Goal: Obtain resource: Download file/media

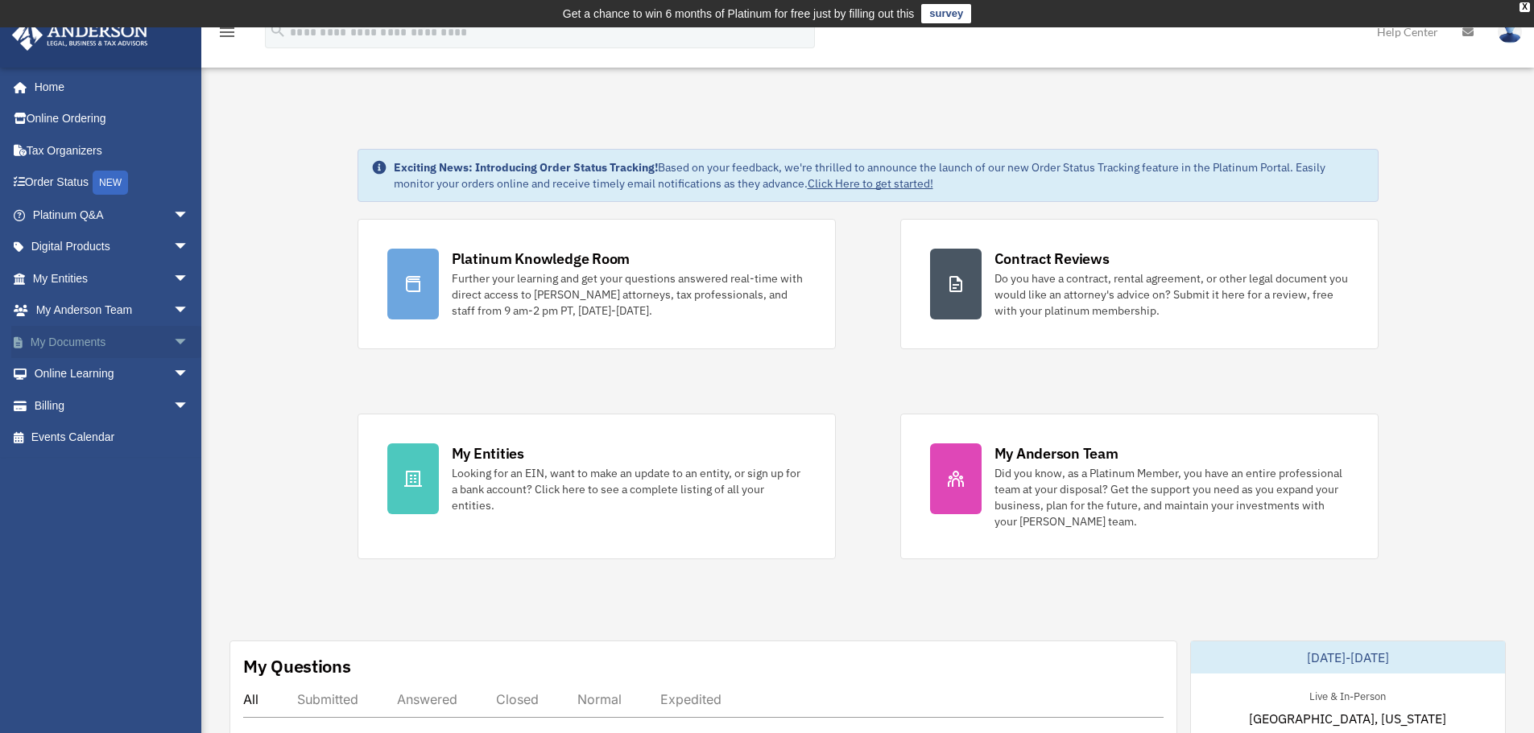
drag, startPoint x: 0, startPoint y: 0, endPoint x: 172, endPoint y: 344, distance: 384.5
click at [173, 344] on span "arrow_drop_down" at bounding box center [189, 342] width 32 height 33
click at [86, 432] on link "Forms Library" at bounding box center [118, 438] width 191 height 32
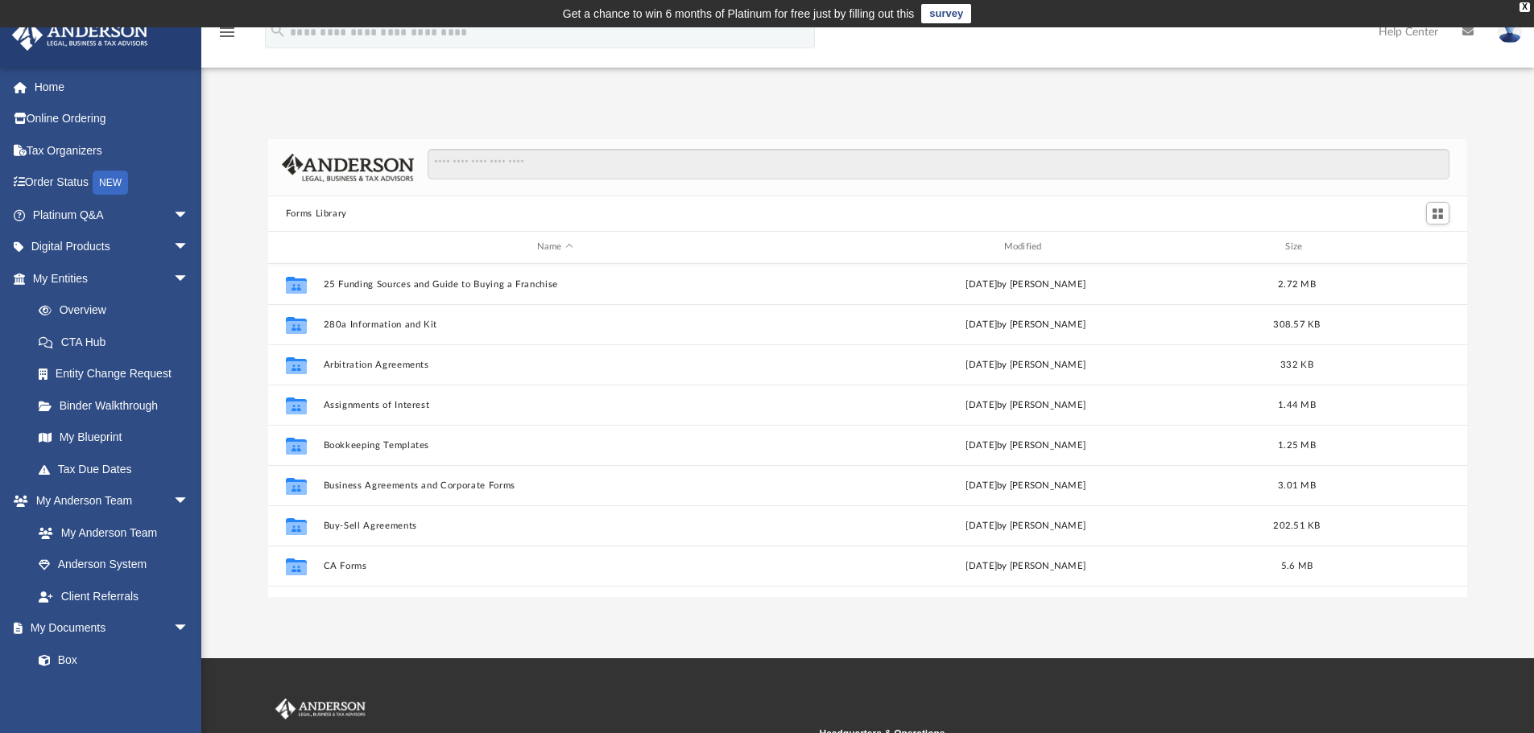
scroll to position [354, 1187]
click at [84, 469] on link "Tax Due Dates" at bounding box center [118, 469] width 191 height 32
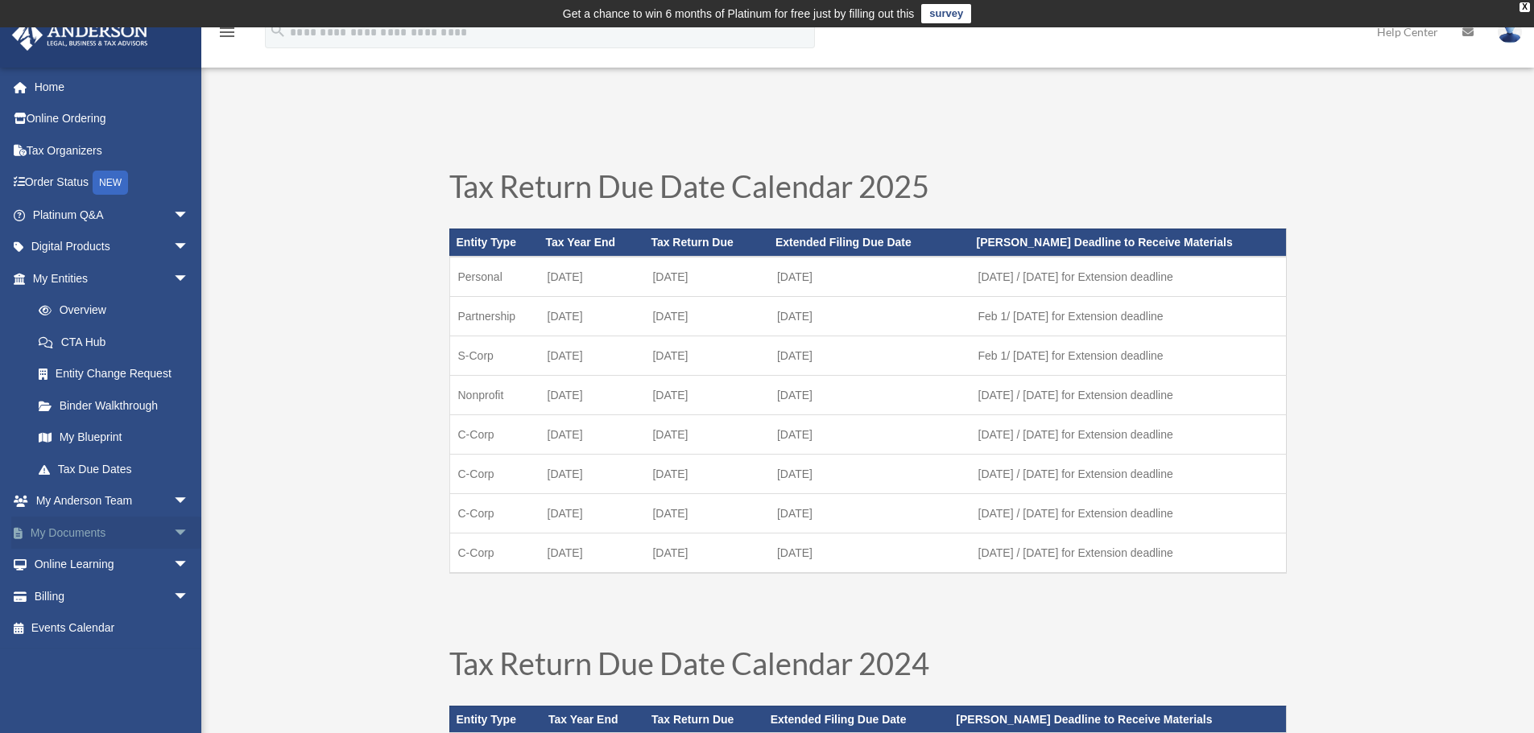
click at [60, 532] on link "My Documents arrow_drop_down" at bounding box center [112, 533] width 202 height 32
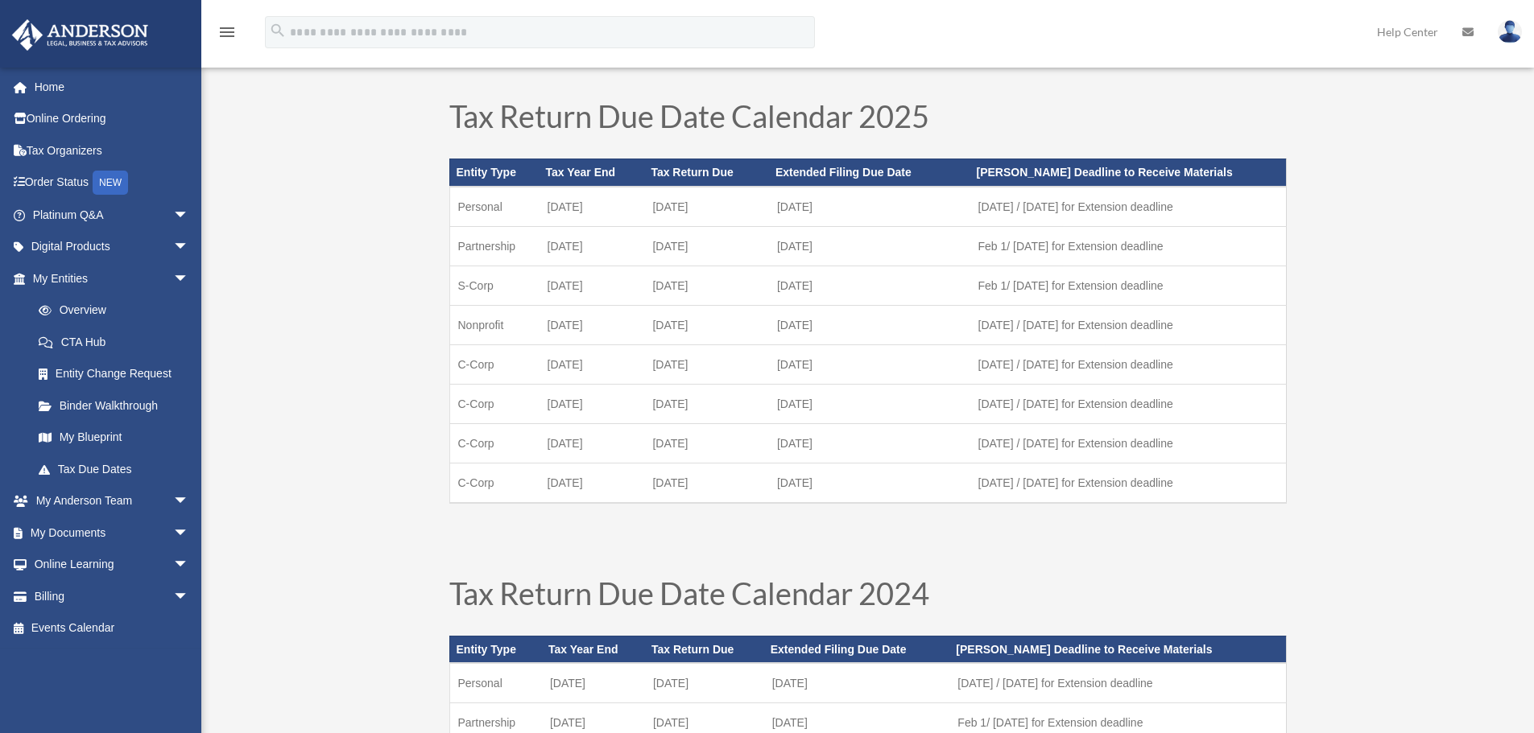
scroll to position [289, 0]
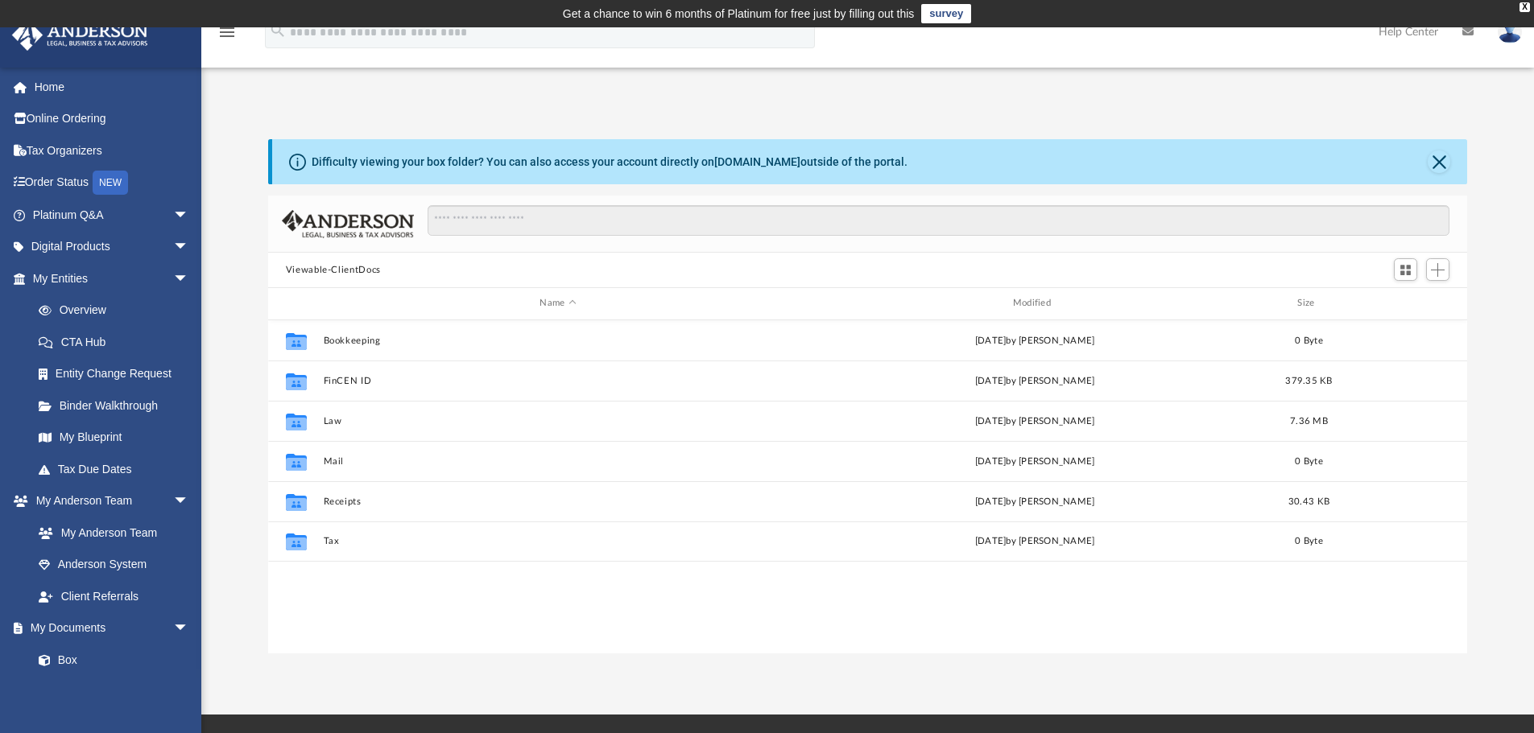
scroll to position [354, 1187]
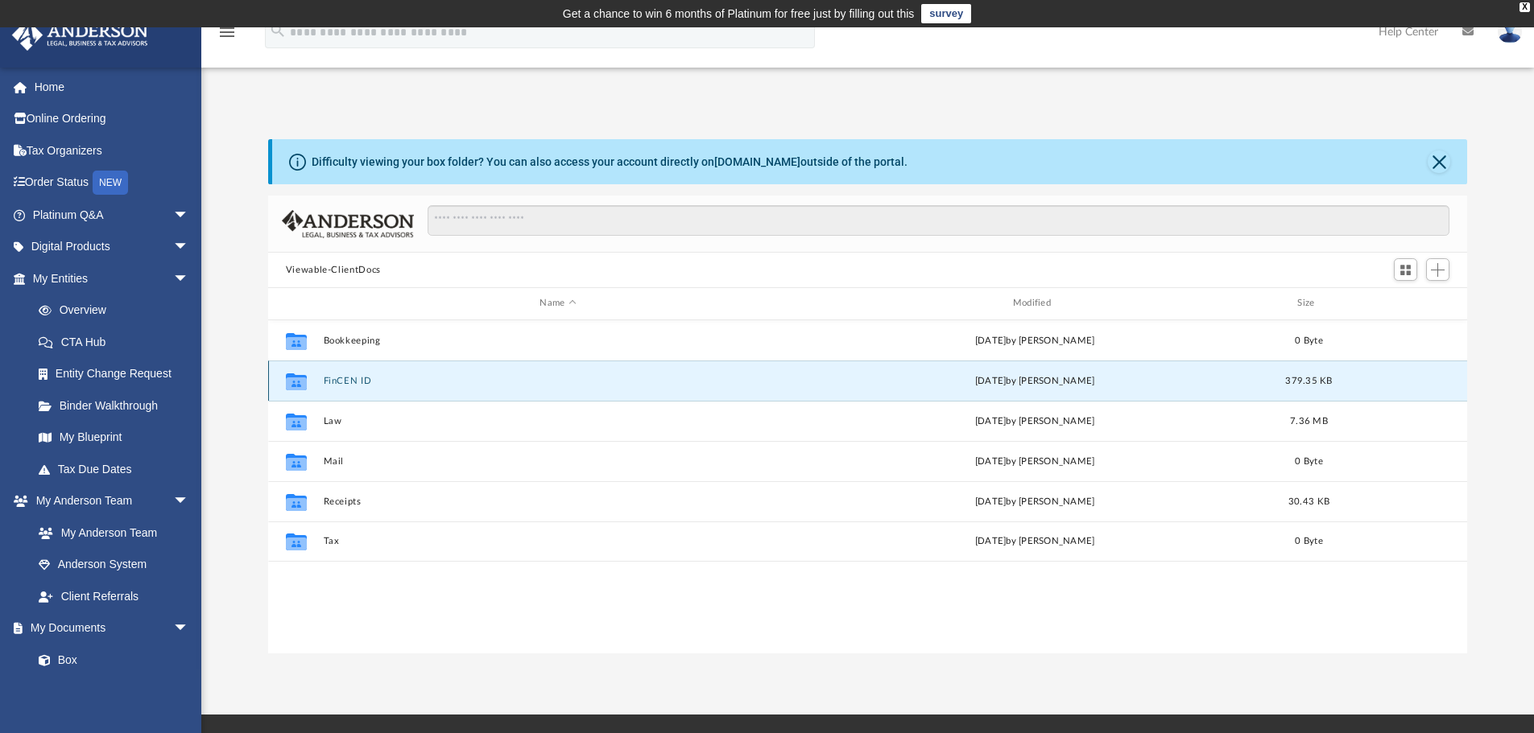
click at [345, 378] on button "FinCEN ID" at bounding box center [557, 381] width 469 height 10
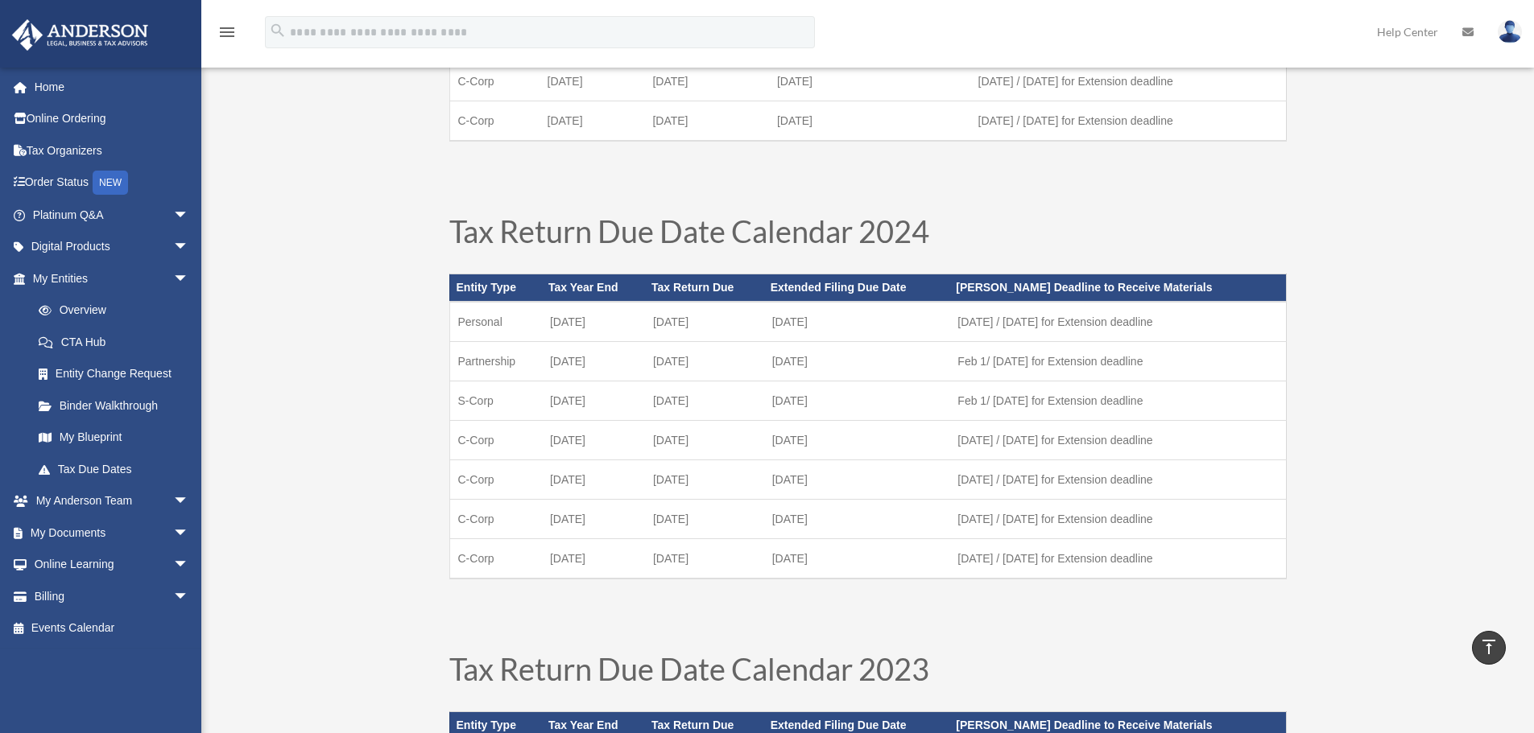
scroll to position [439, 0]
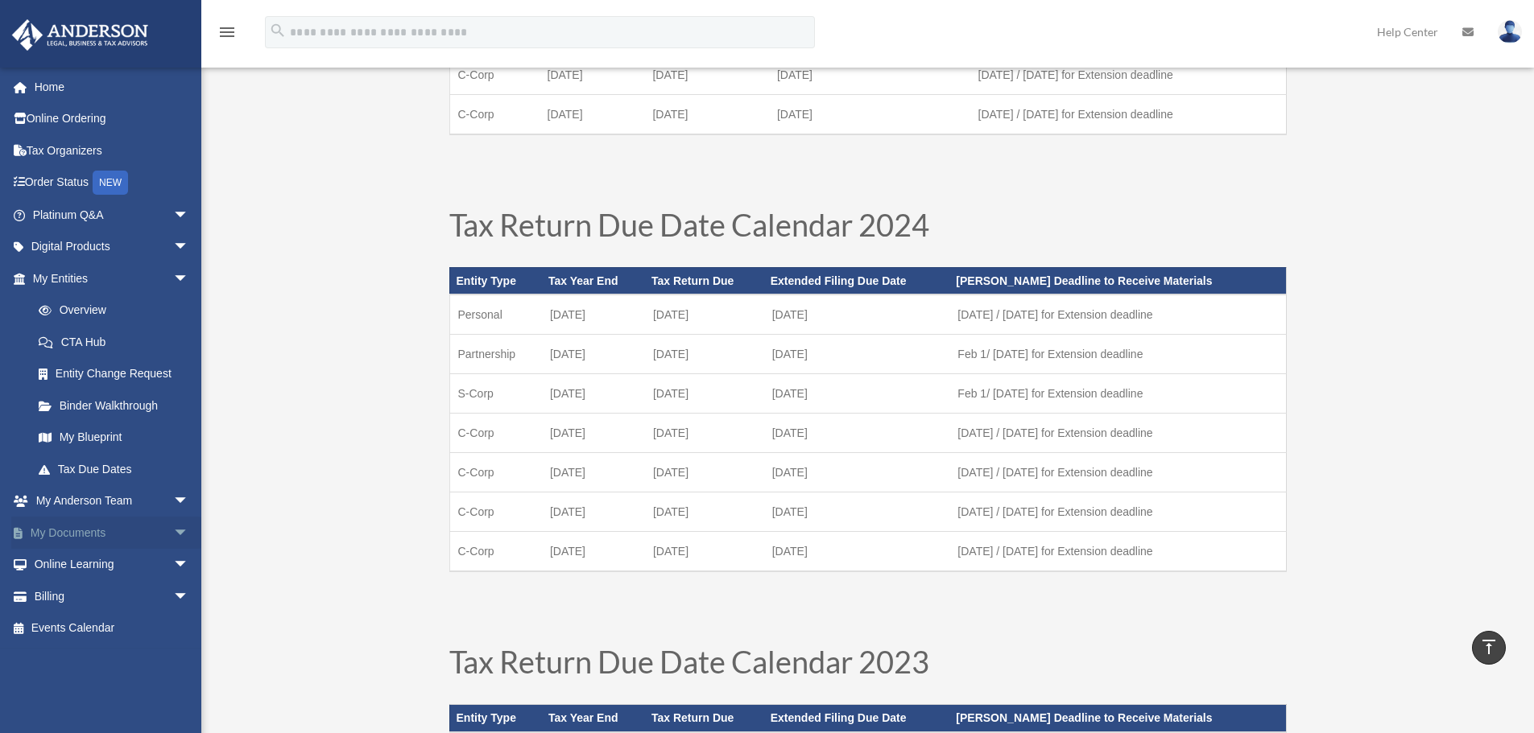
click at [59, 527] on link "My Documents arrow_drop_down" at bounding box center [112, 533] width 202 height 32
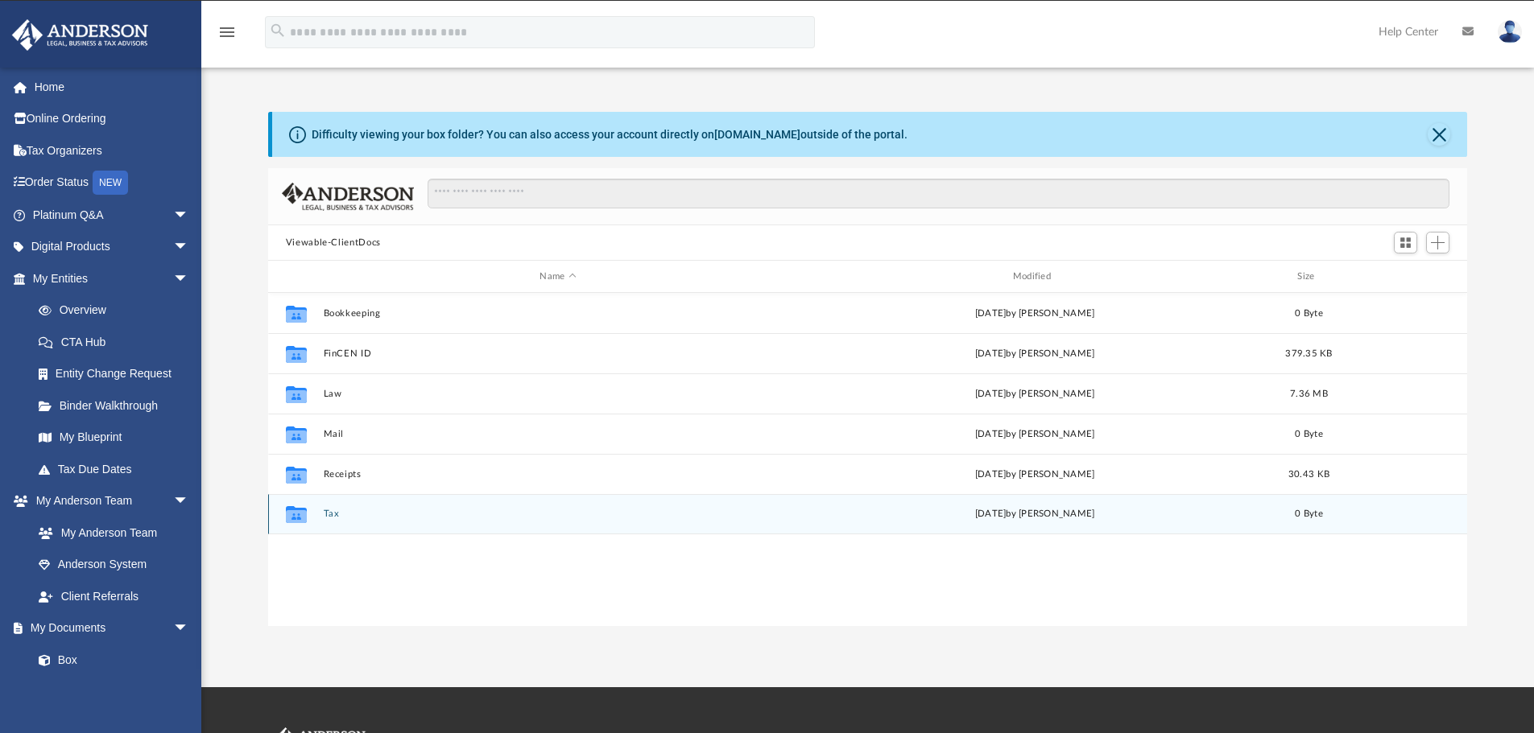
scroll to position [354, 1187]
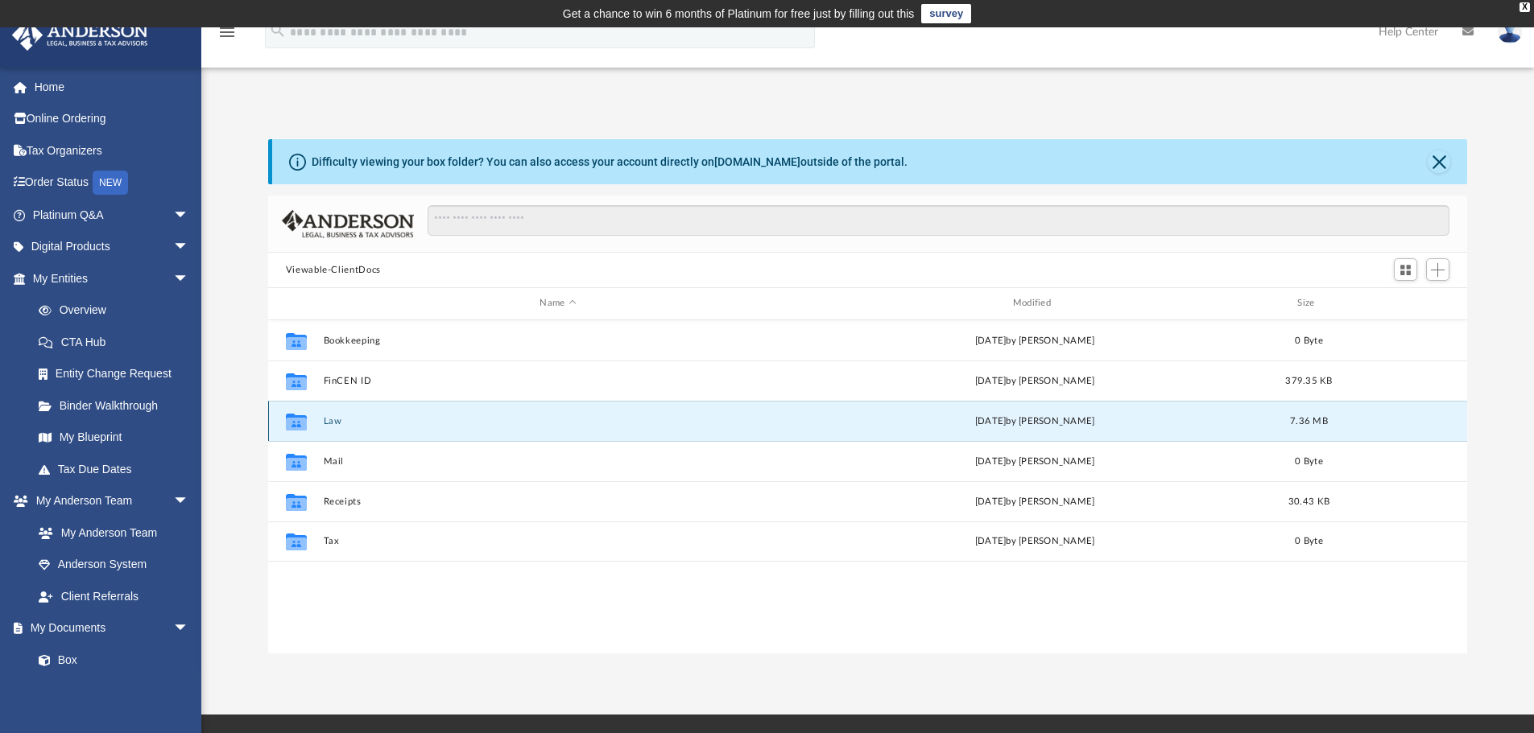
click at [332, 417] on button "Law" at bounding box center [557, 421] width 469 height 10
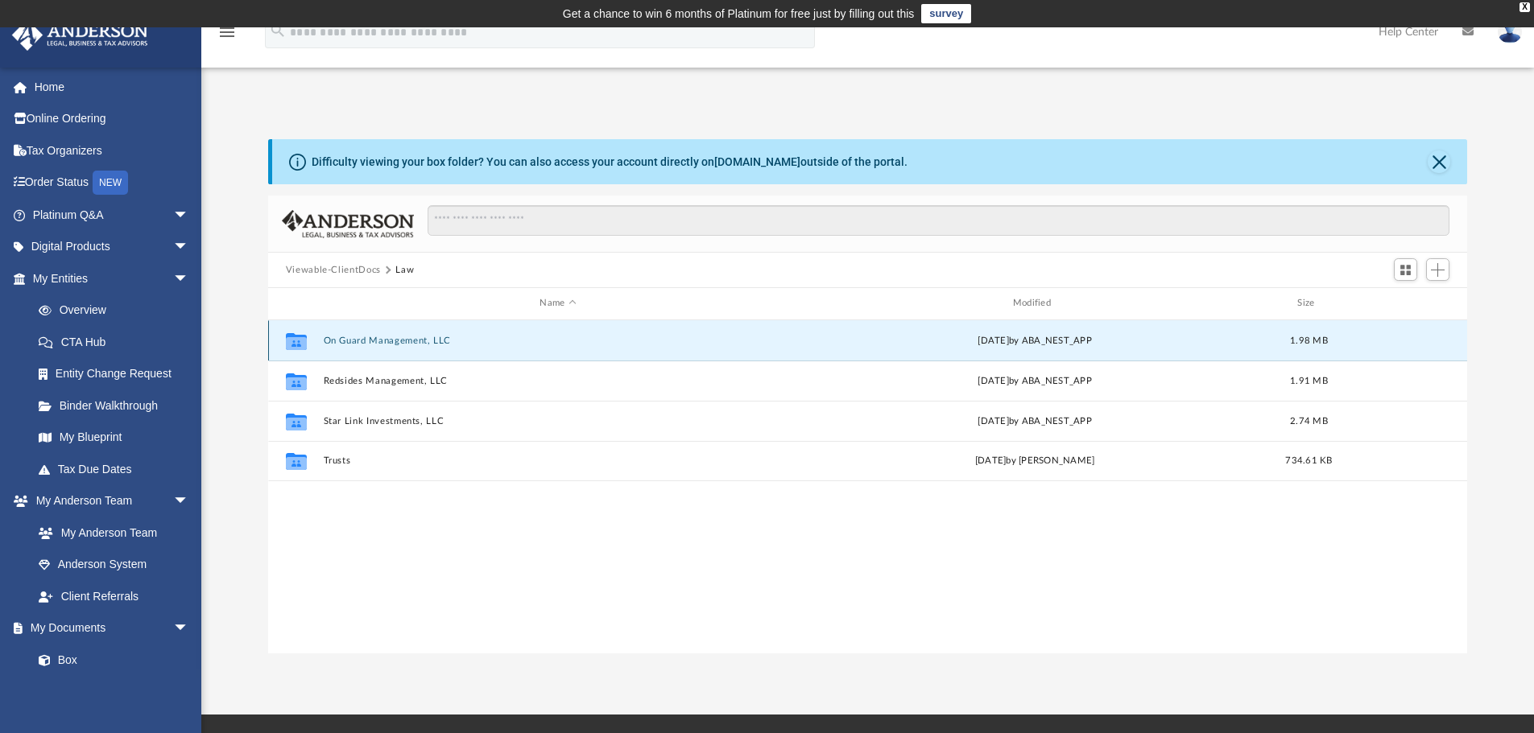
click at [366, 338] on button "On Guard Management, LLC" at bounding box center [557, 341] width 469 height 10
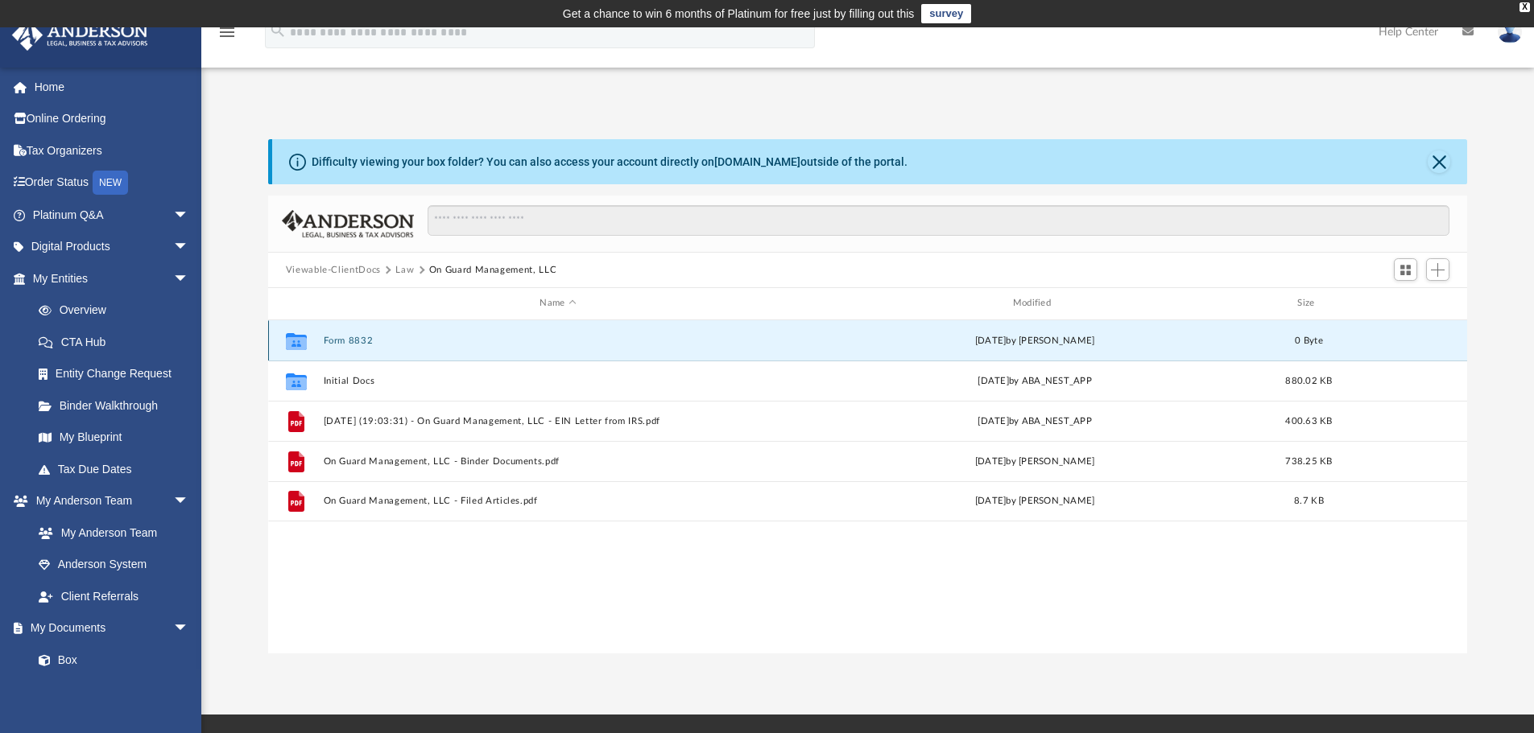
click at [339, 340] on button "Form 8832" at bounding box center [557, 341] width 469 height 10
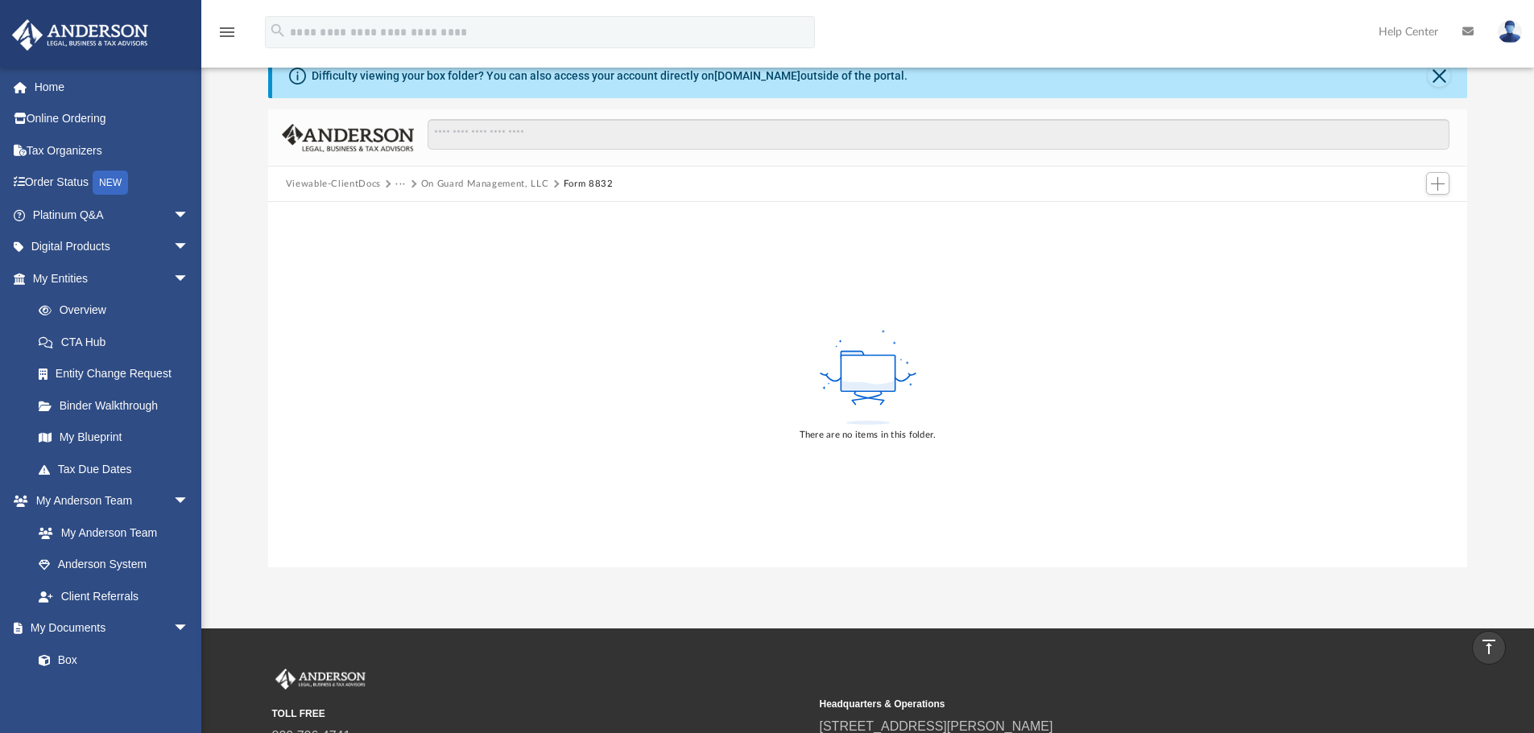
scroll to position [0, 0]
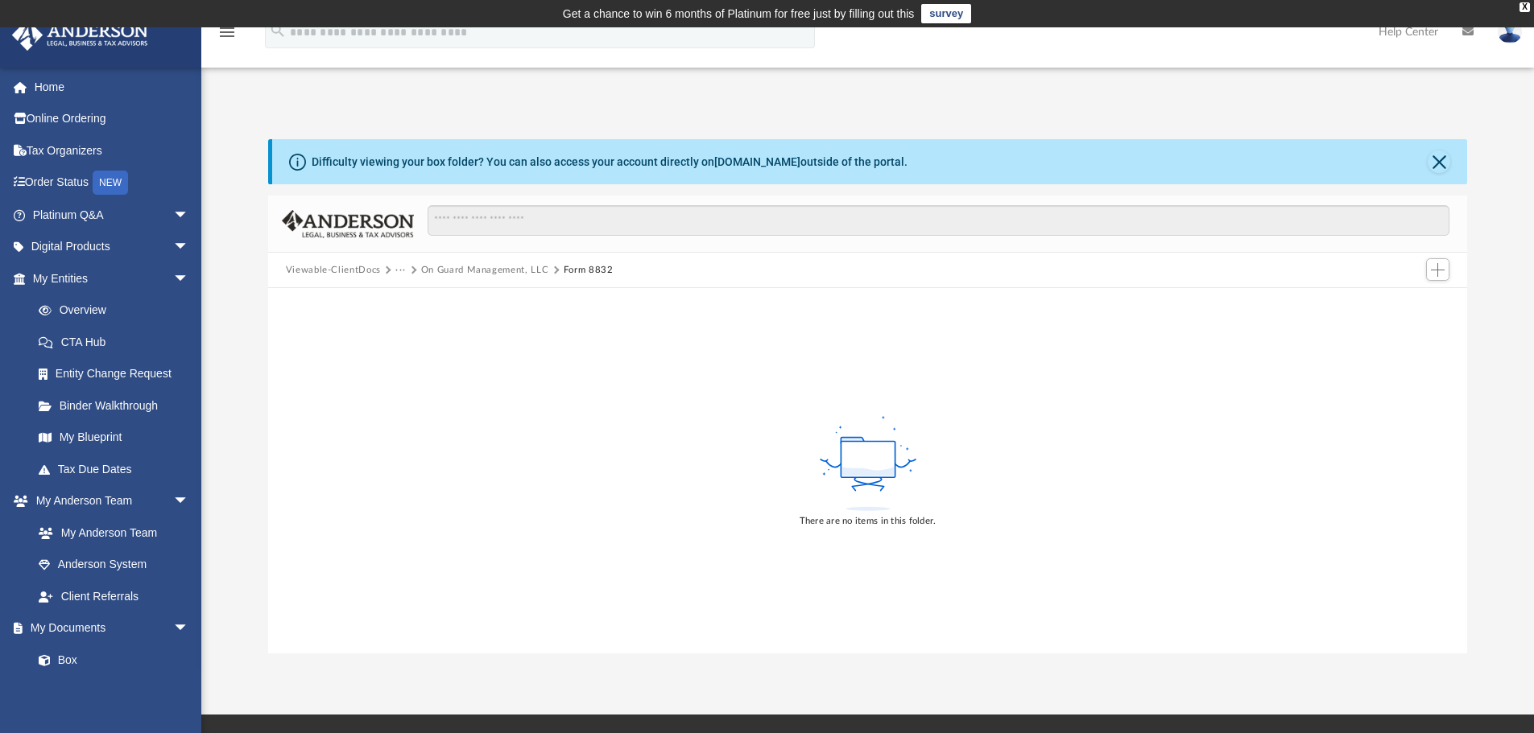
click at [497, 266] on button "On Guard Management, LLC" at bounding box center [485, 270] width 128 height 14
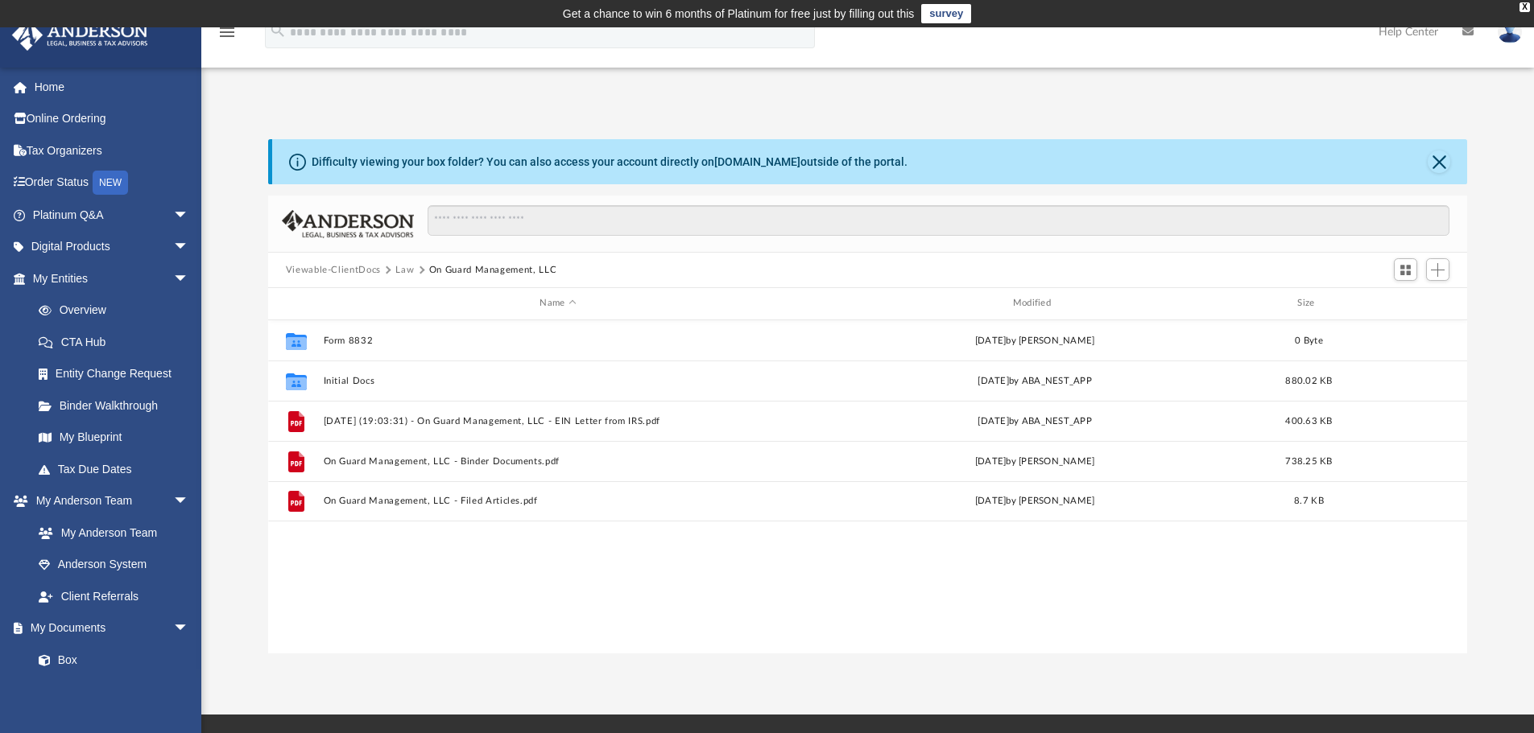
scroll to position [354, 1187]
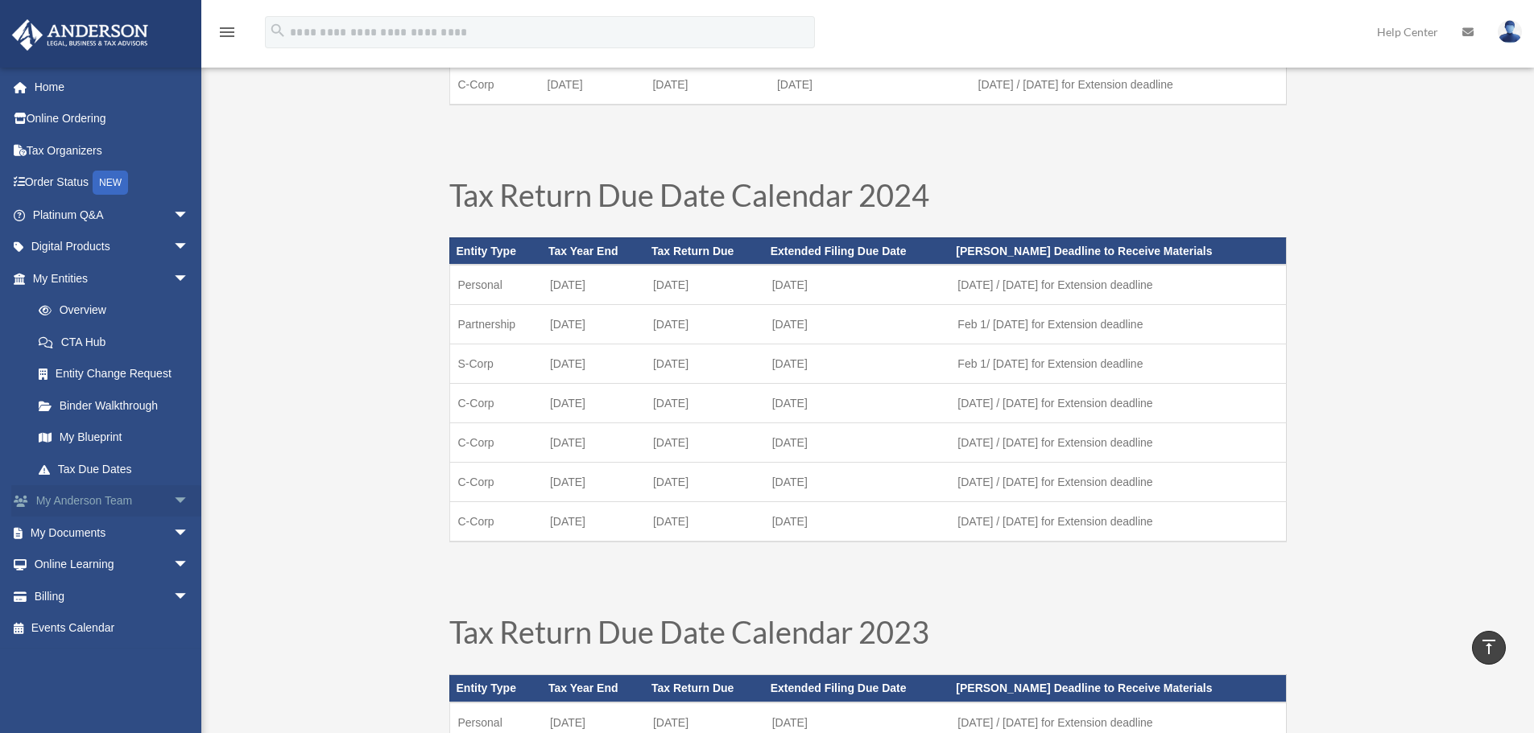
scroll to position [466, 0]
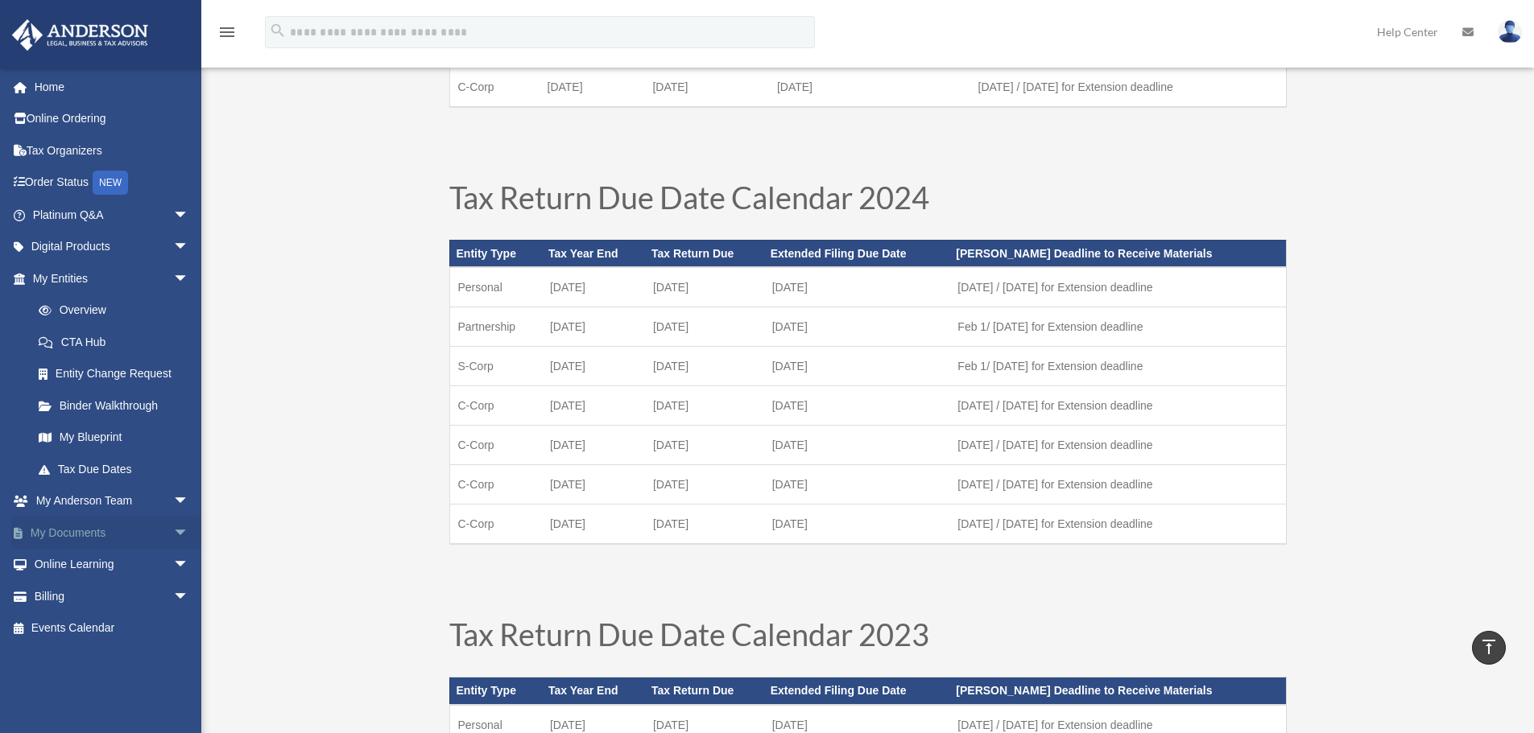
click at [95, 534] on link "My Documents arrow_drop_down" at bounding box center [112, 533] width 202 height 32
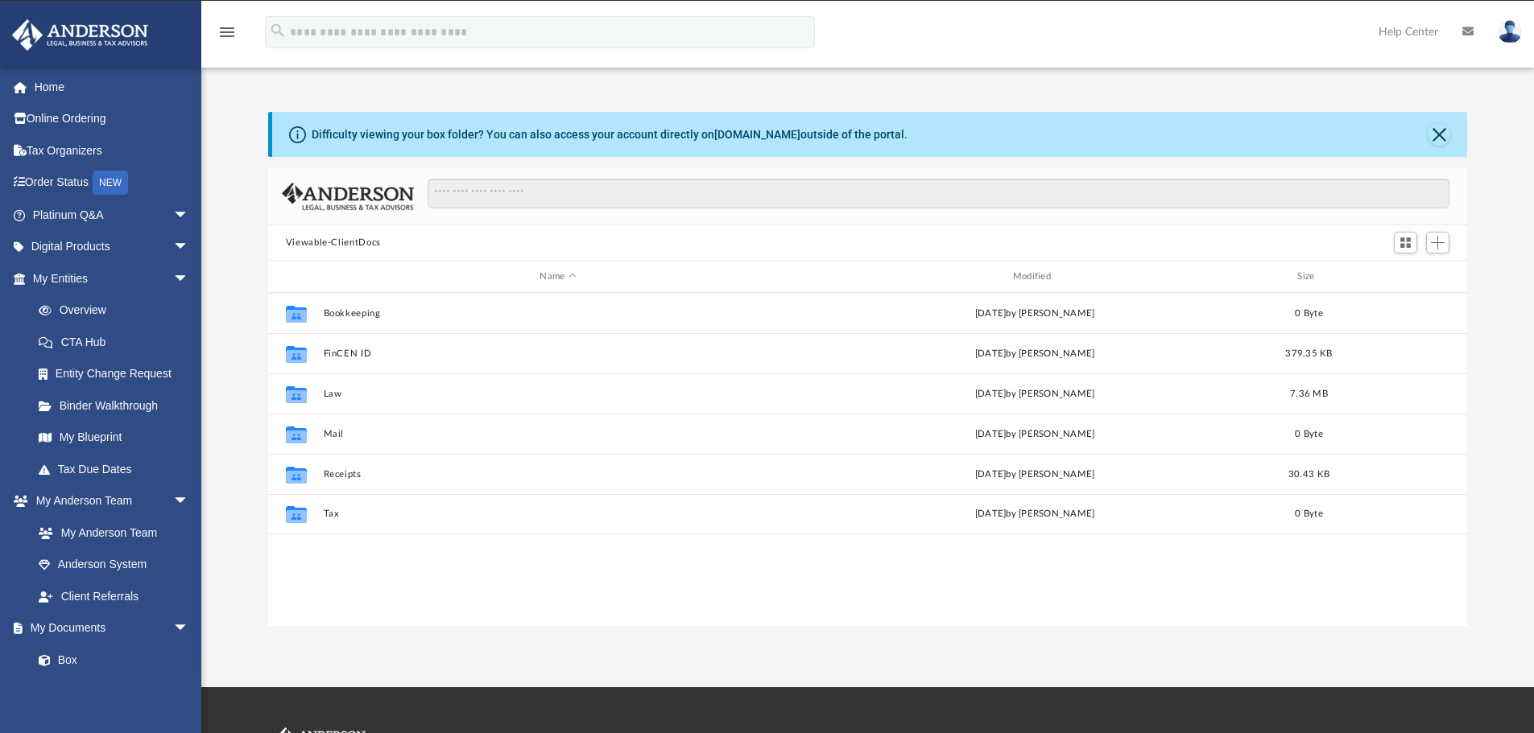
scroll to position [354, 1187]
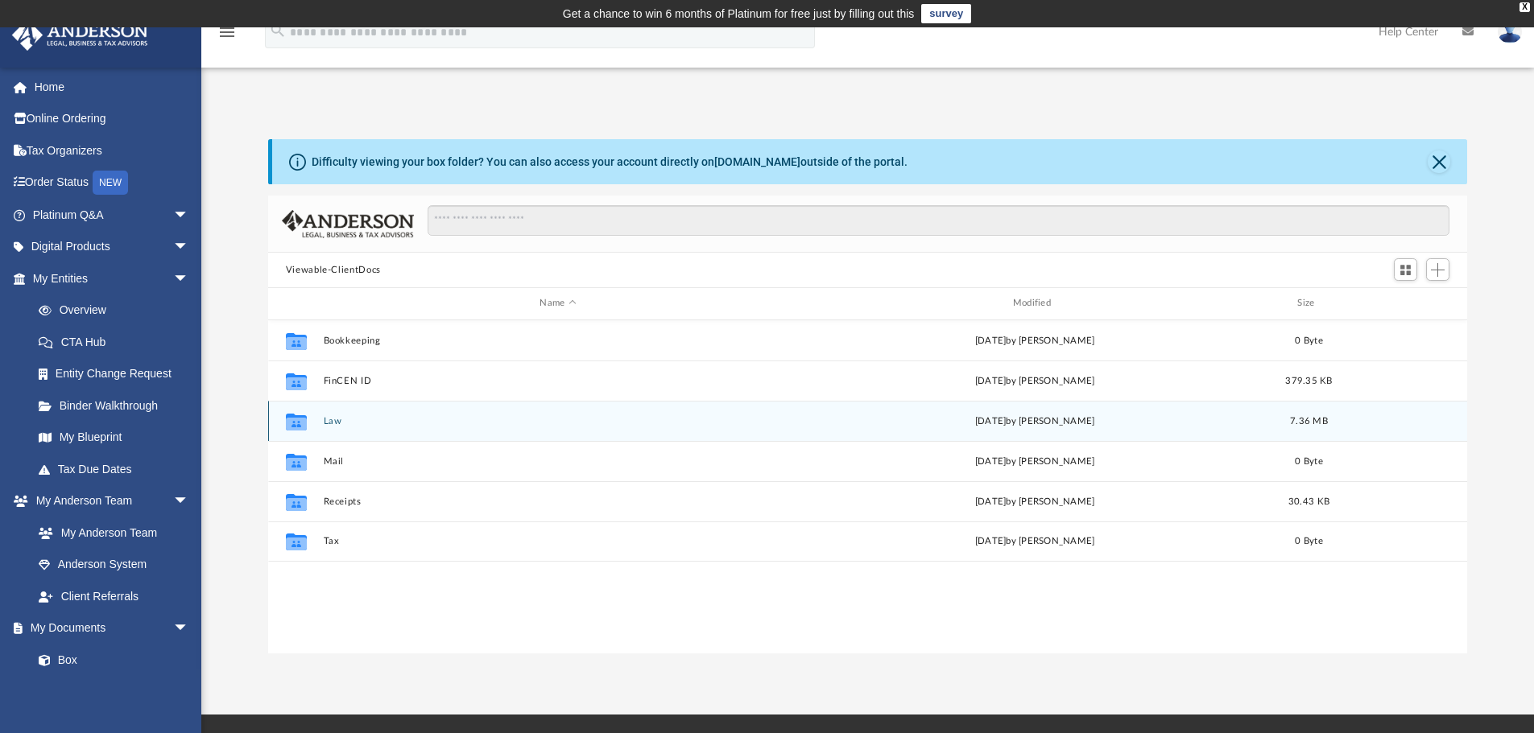
click at [328, 419] on button "Law" at bounding box center [557, 421] width 469 height 10
click at [345, 420] on button "Star Link Investments, LLC" at bounding box center [557, 421] width 469 height 10
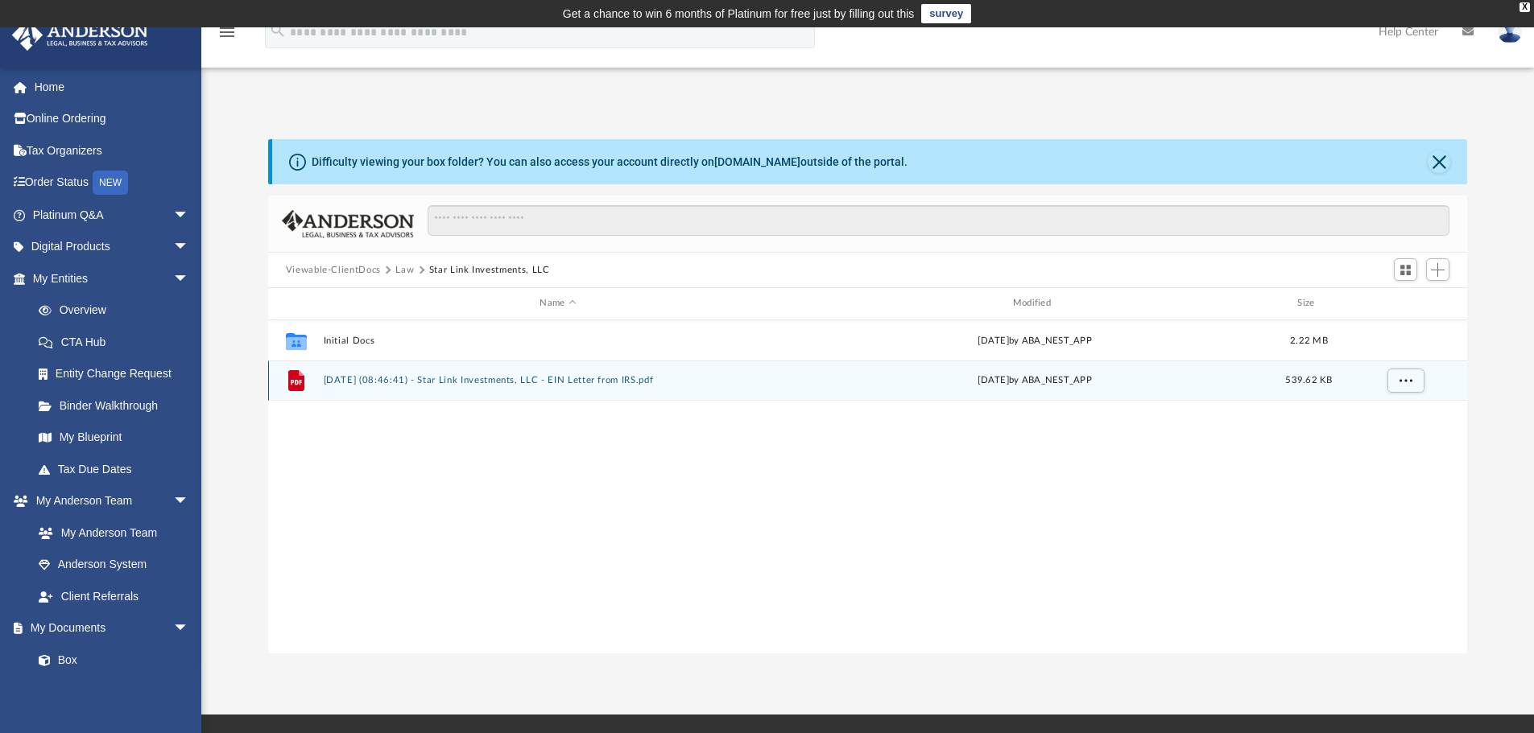
click at [515, 382] on button "2025.02.07 (08:46:41) - Star Link Investments, LLC - EIN Letter from IRS.pdf" at bounding box center [557, 380] width 469 height 10
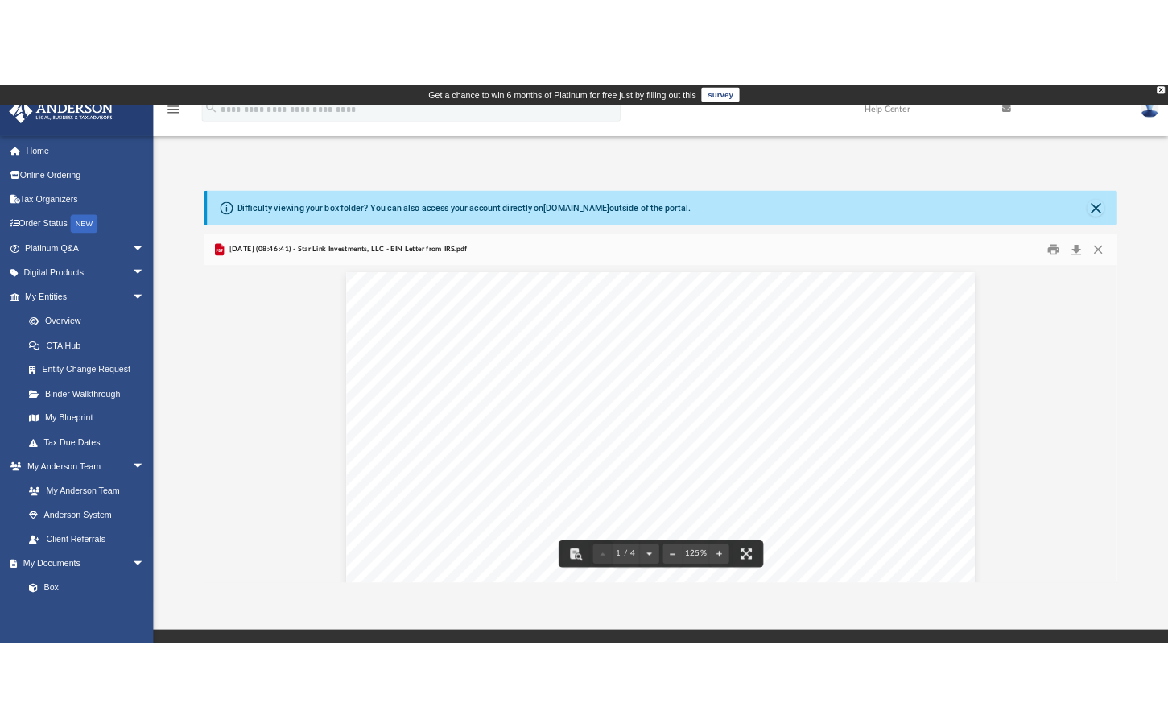
scroll to position [0, 0]
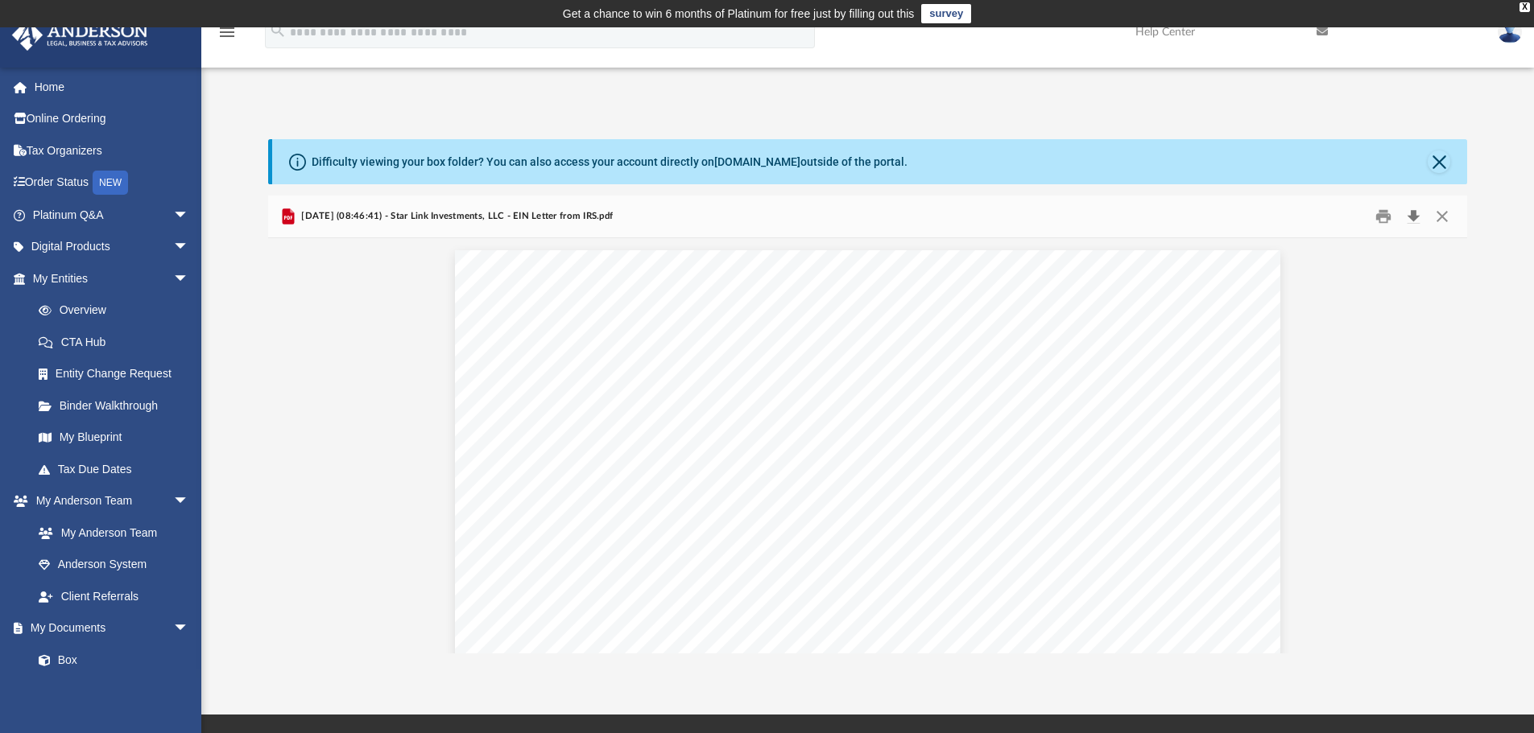
click at [1413, 216] on button "Download" at bounding box center [1412, 216] width 29 height 25
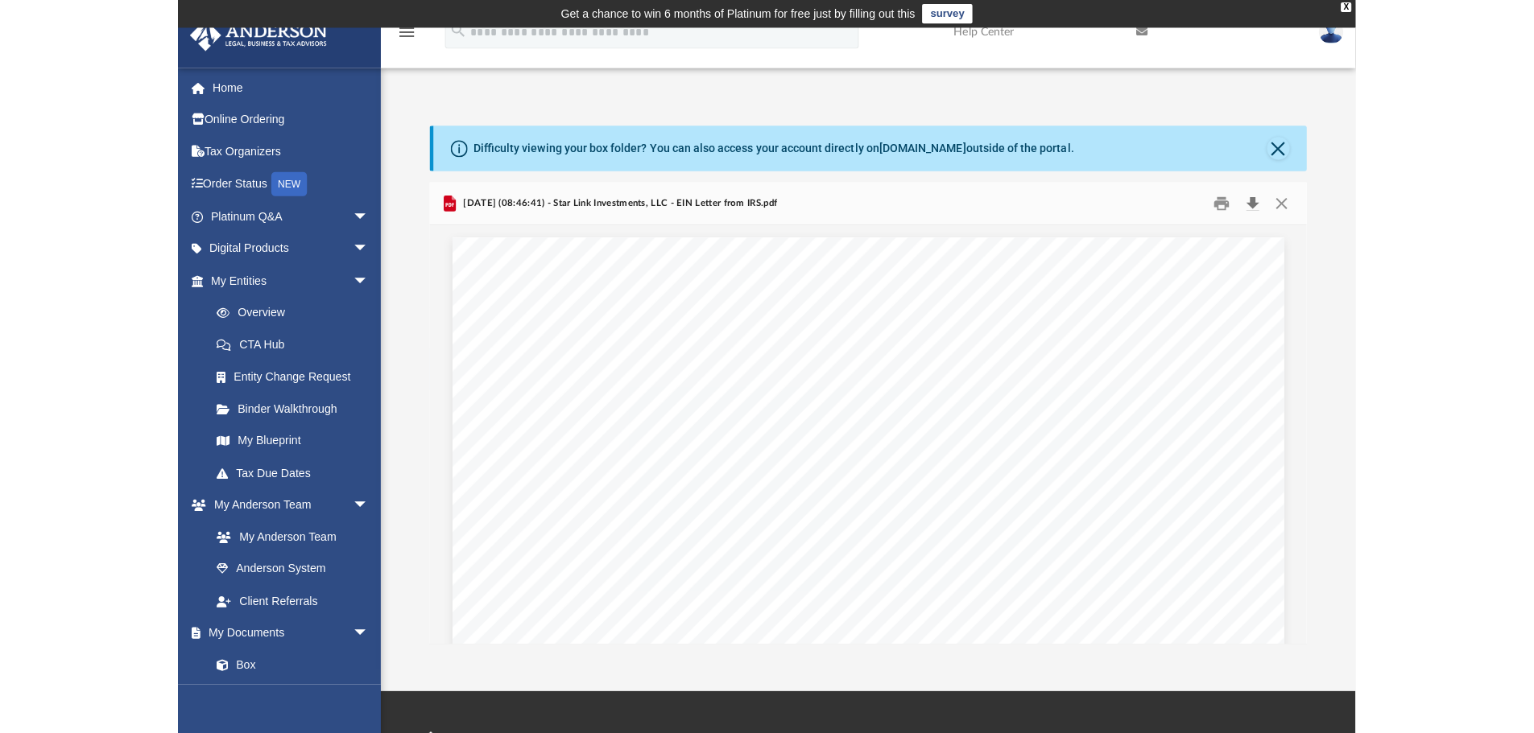
scroll to position [354, 1187]
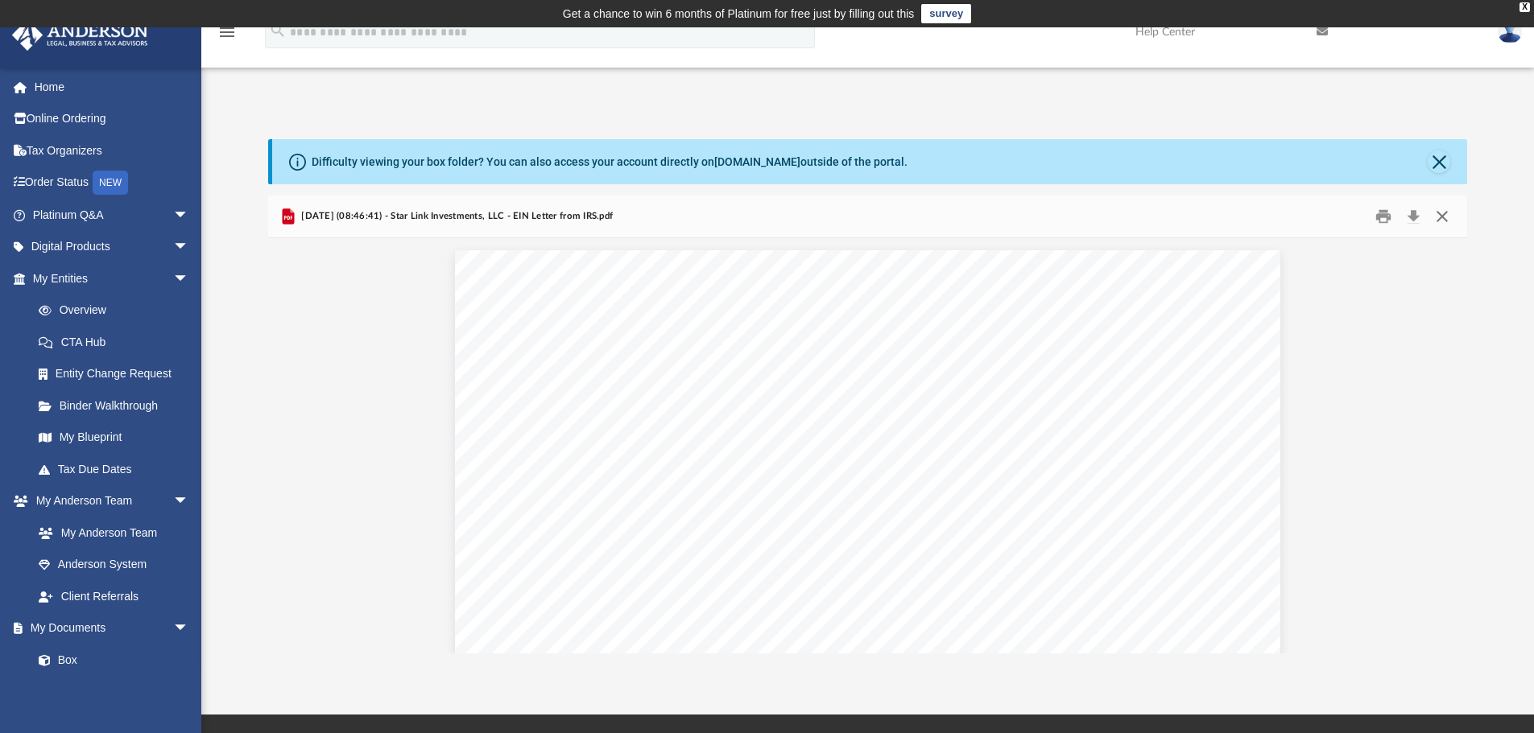
click at [1442, 215] on button "Close" at bounding box center [1441, 216] width 29 height 25
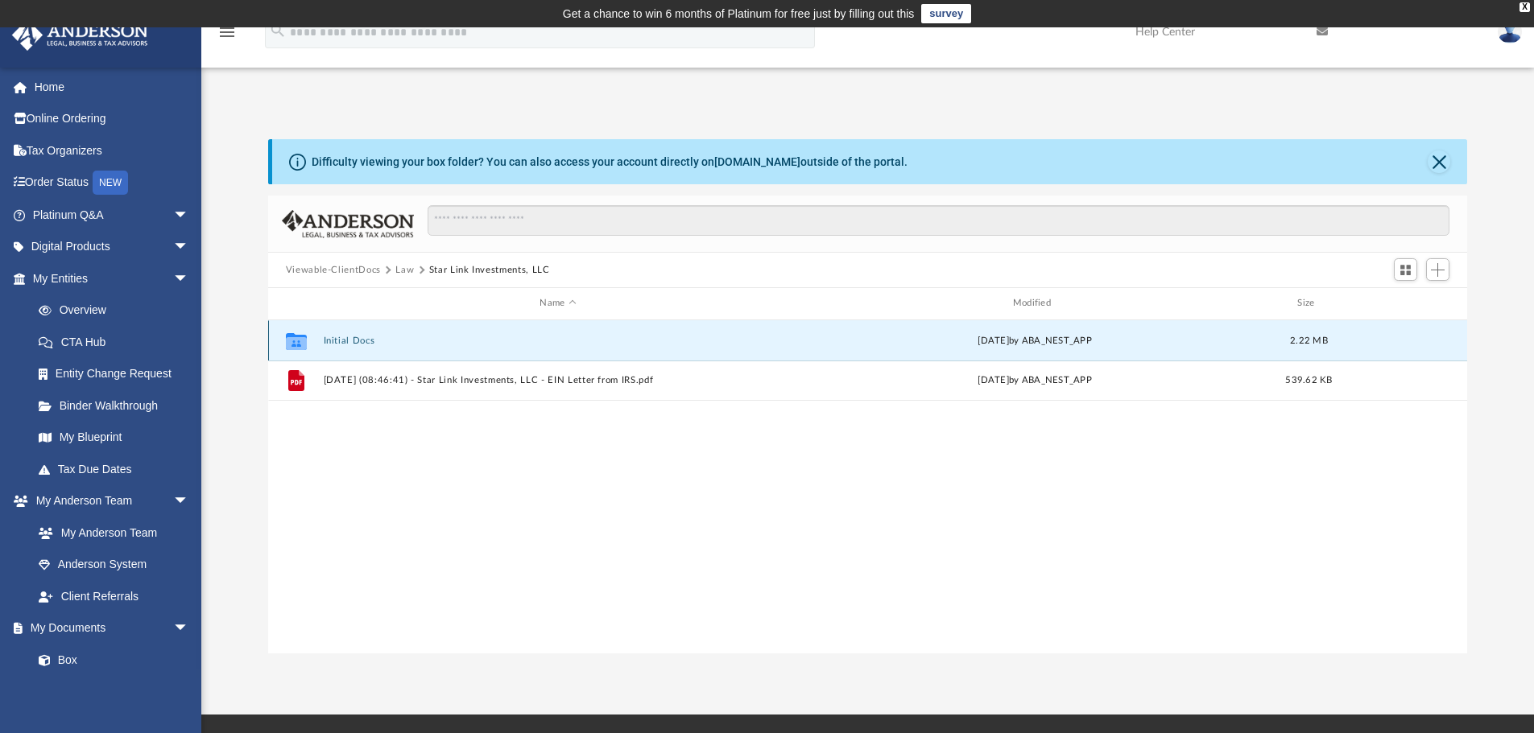
click at [345, 337] on button "Initial Docs" at bounding box center [557, 341] width 469 height 10
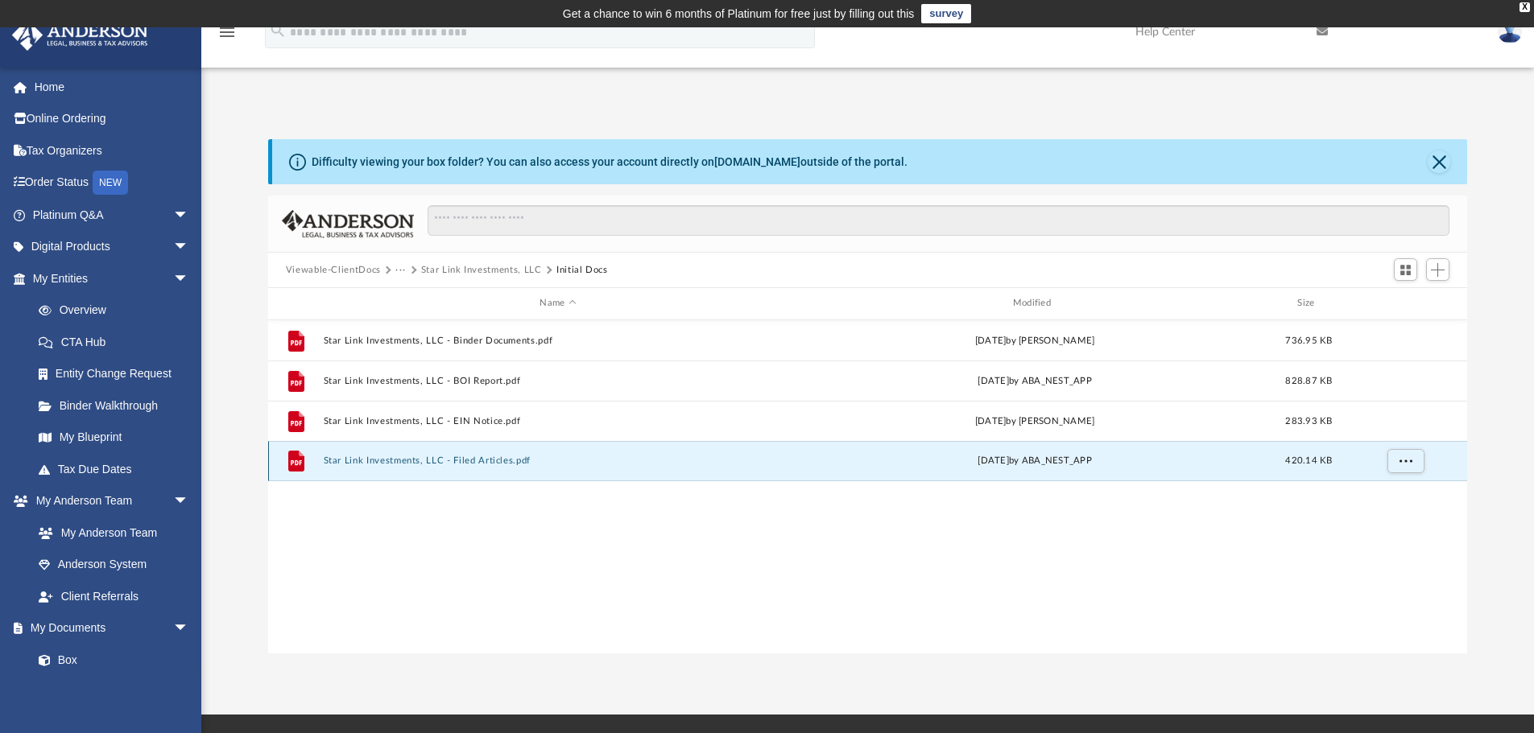
click at [480, 460] on button "Star Link Investments, LLC - Filed Articles.pdf" at bounding box center [557, 461] width 469 height 10
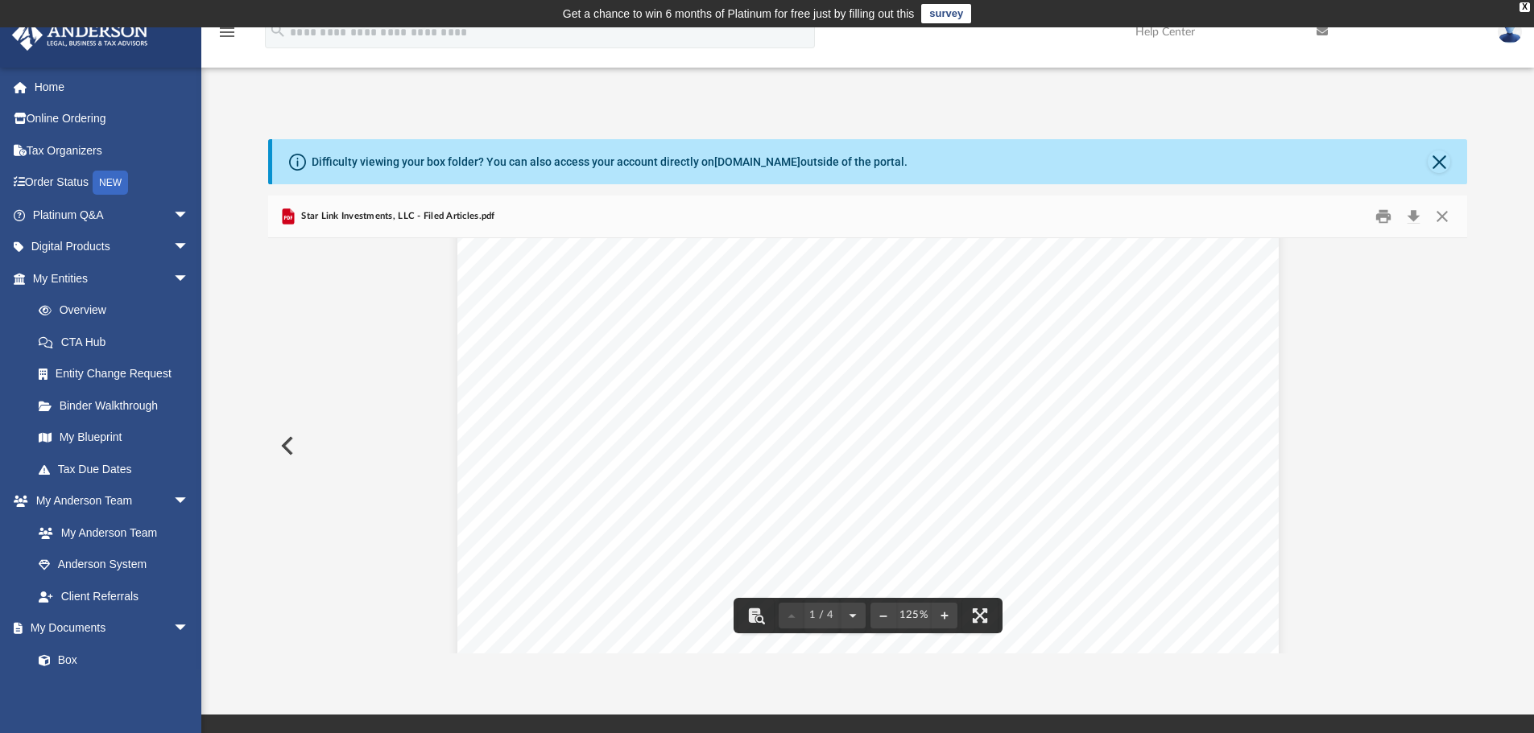
scroll to position [161, 0]
click at [1411, 213] on button "Download" at bounding box center [1412, 216] width 29 height 25
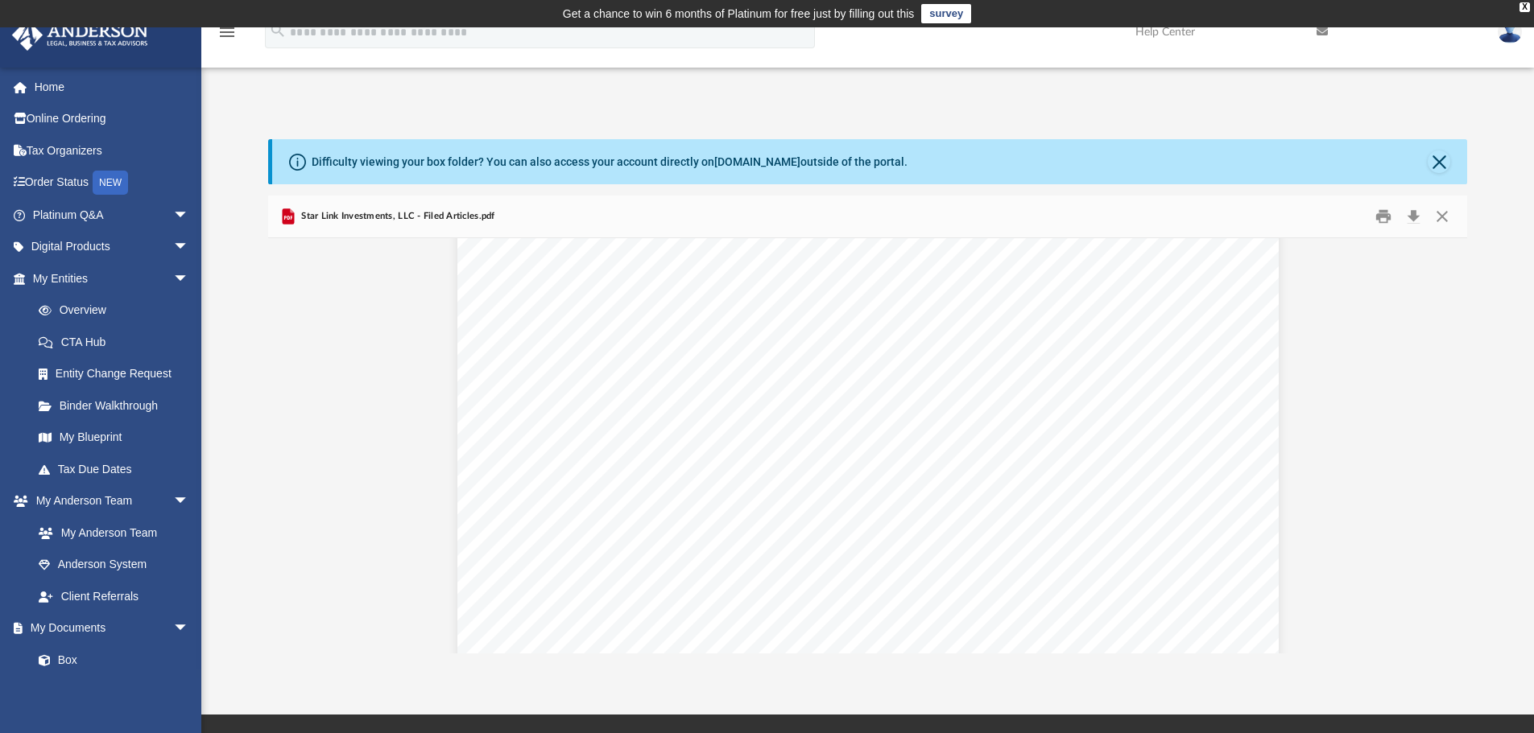
click at [1443, 216] on button "Close" at bounding box center [1441, 216] width 29 height 25
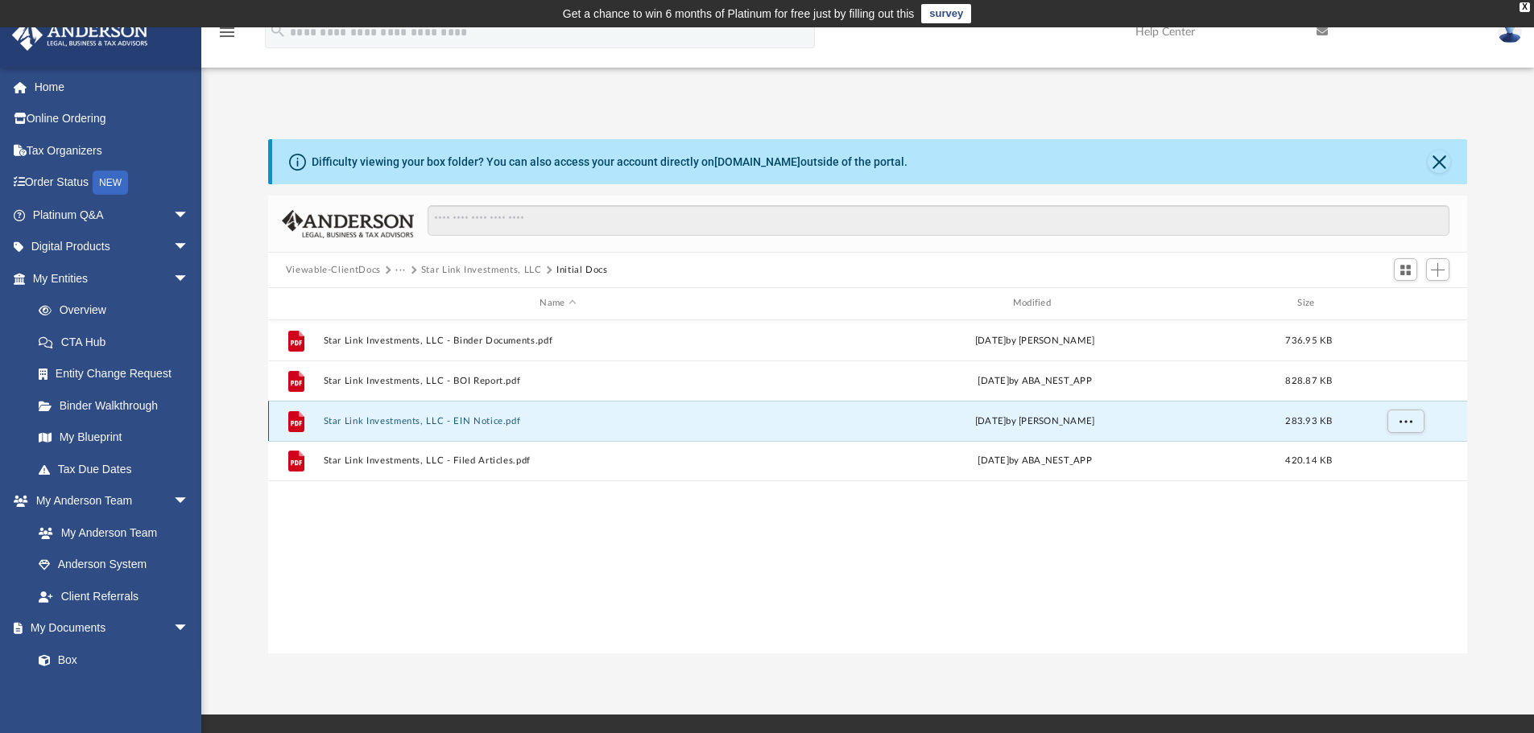
click at [393, 421] on button "Star Link Investments, LLC - EIN Notice.pdf" at bounding box center [557, 421] width 469 height 10
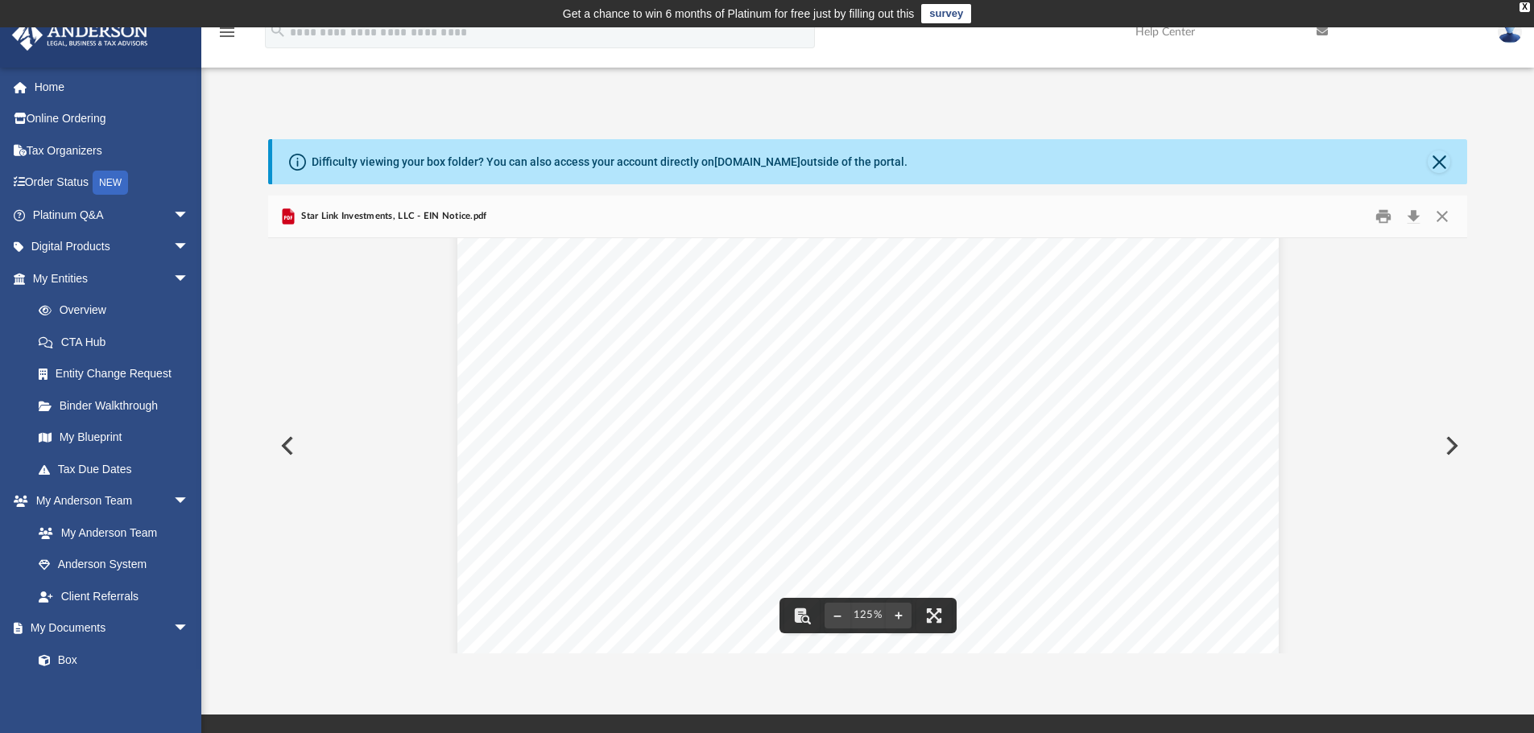
scroll to position [0, 0]
click at [1442, 217] on button "Close" at bounding box center [1441, 216] width 29 height 25
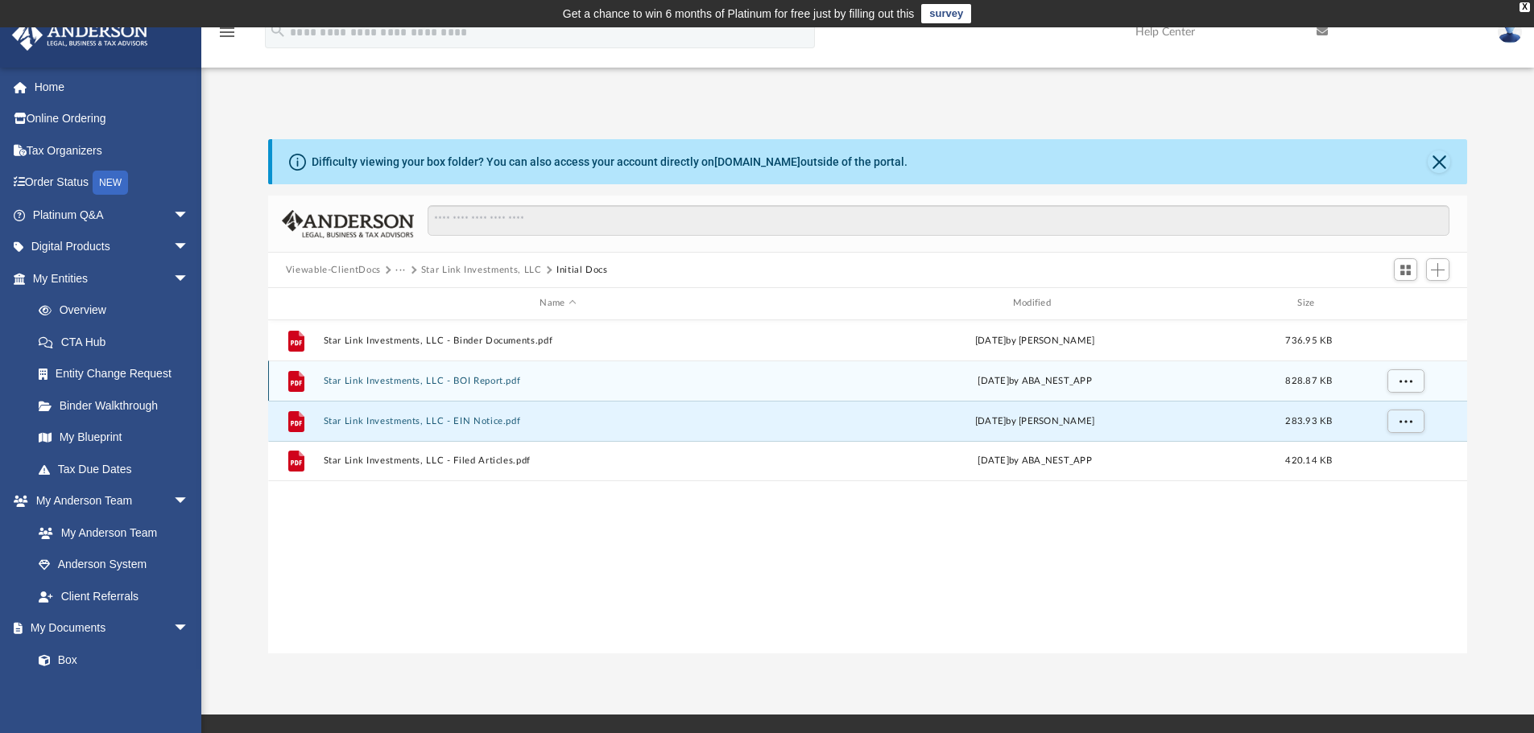
click at [370, 387] on div "File Star Link Investments, LLC - BOI Report.pdf Tue Feb 11 2025 by ABA_NEST_AP…" at bounding box center [868, 381] width 1200 height 40
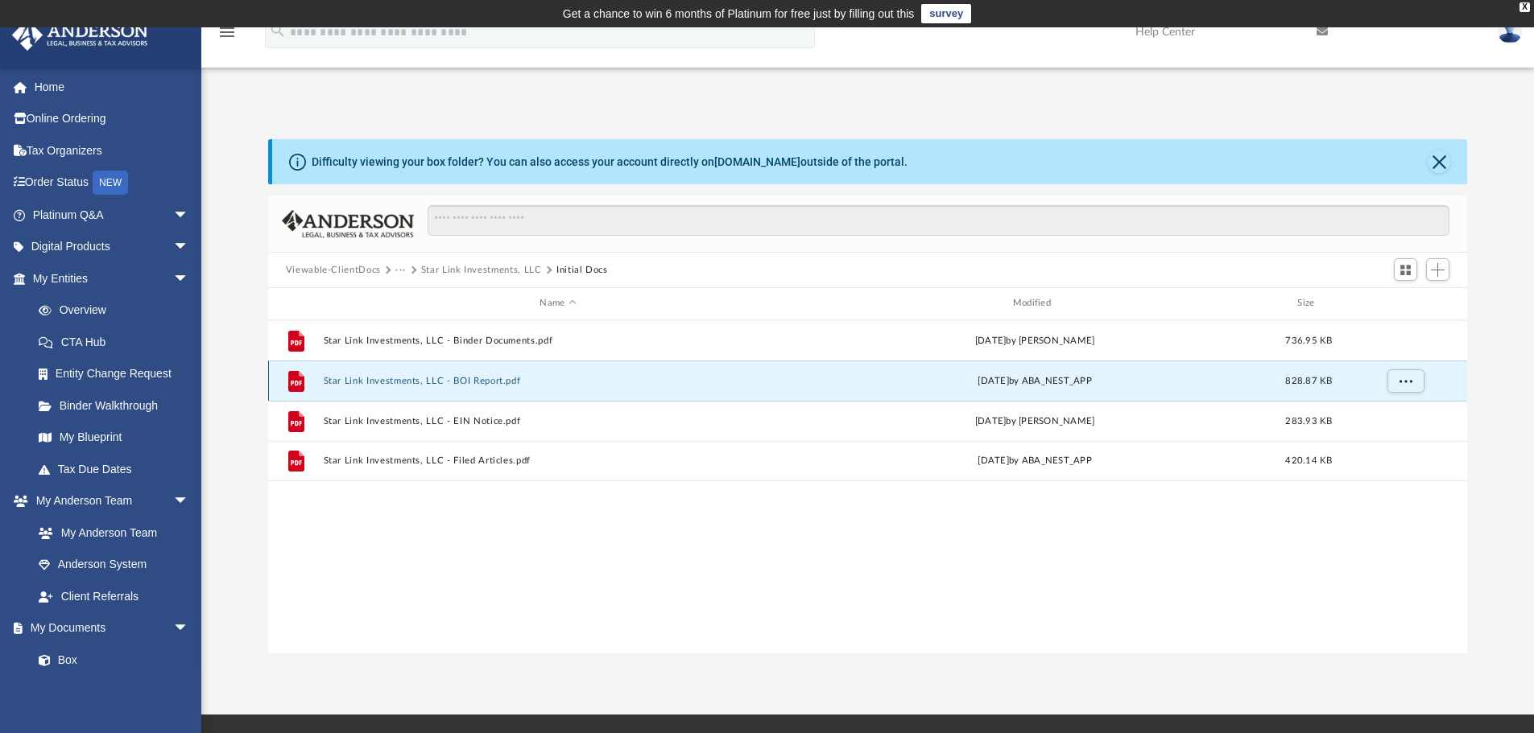
click at [370, 381] on button "Star Link Investments, LLC - BOI Report.pdf" at bounding box center [557, 381] width 469 height 10
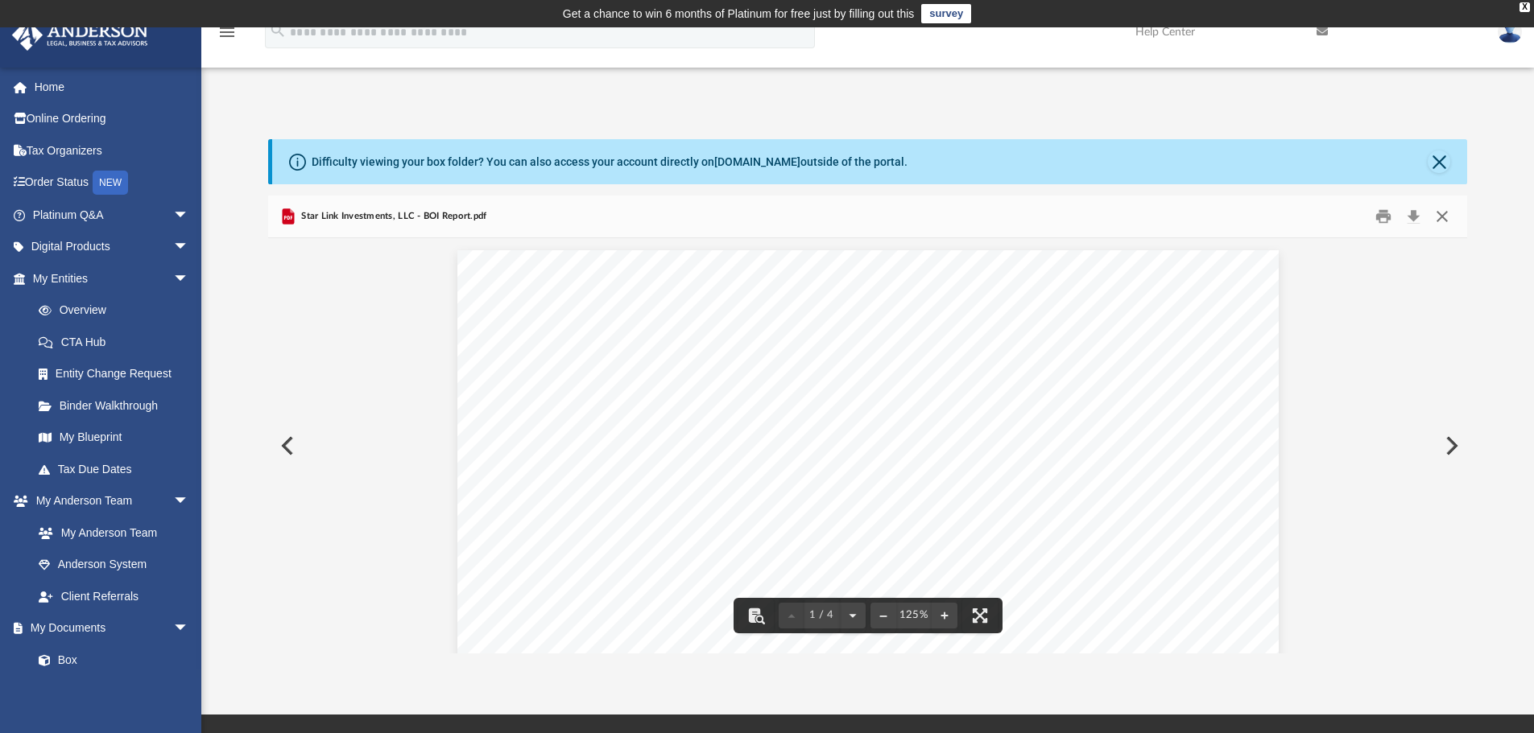
click at [1441, 216] on button "Close" at bounding box center [1441, 216] width 29 height 25
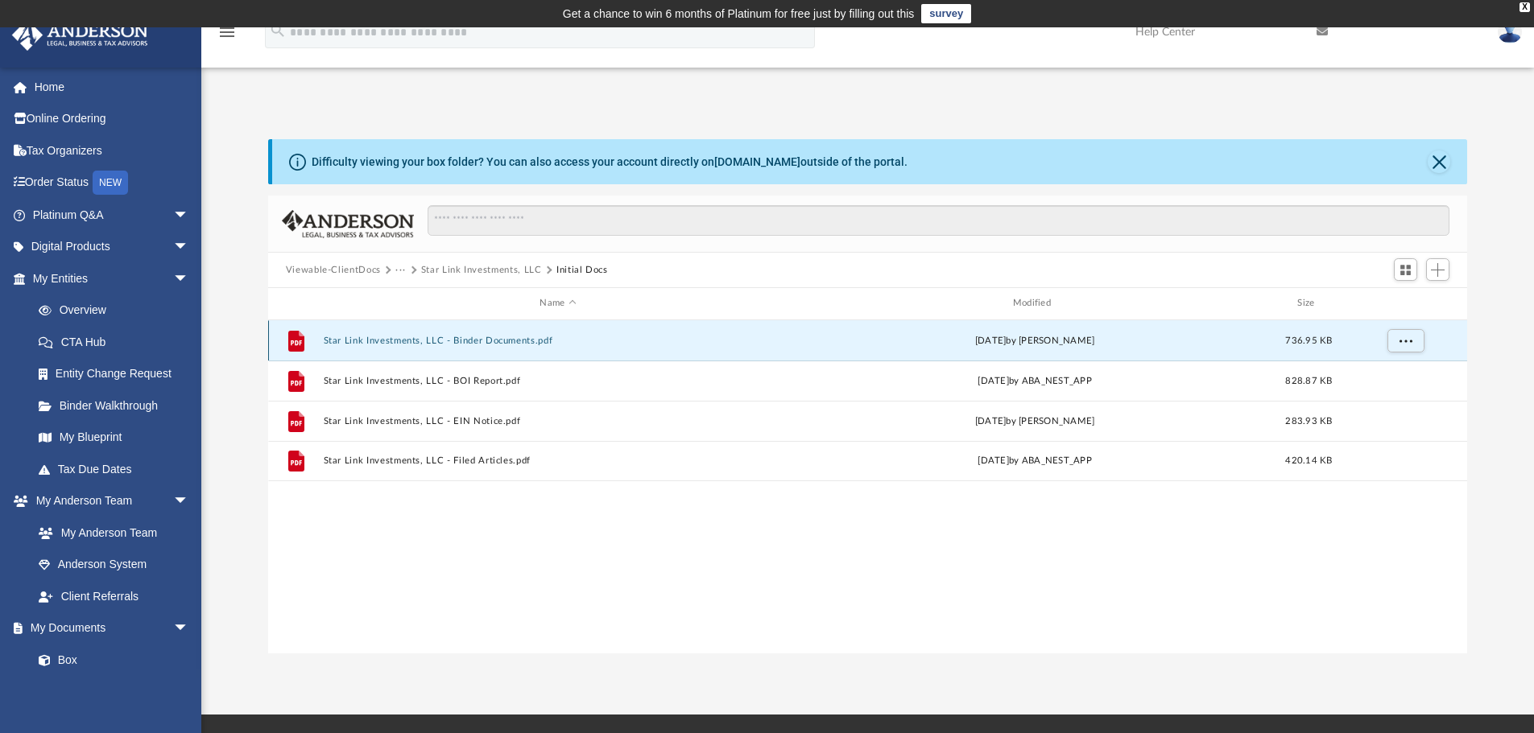
click at [345, 337] on button "Star Link Investments, LLC - Binder Documents.pdf" at bounding box center [557, 341] width 469 height 10
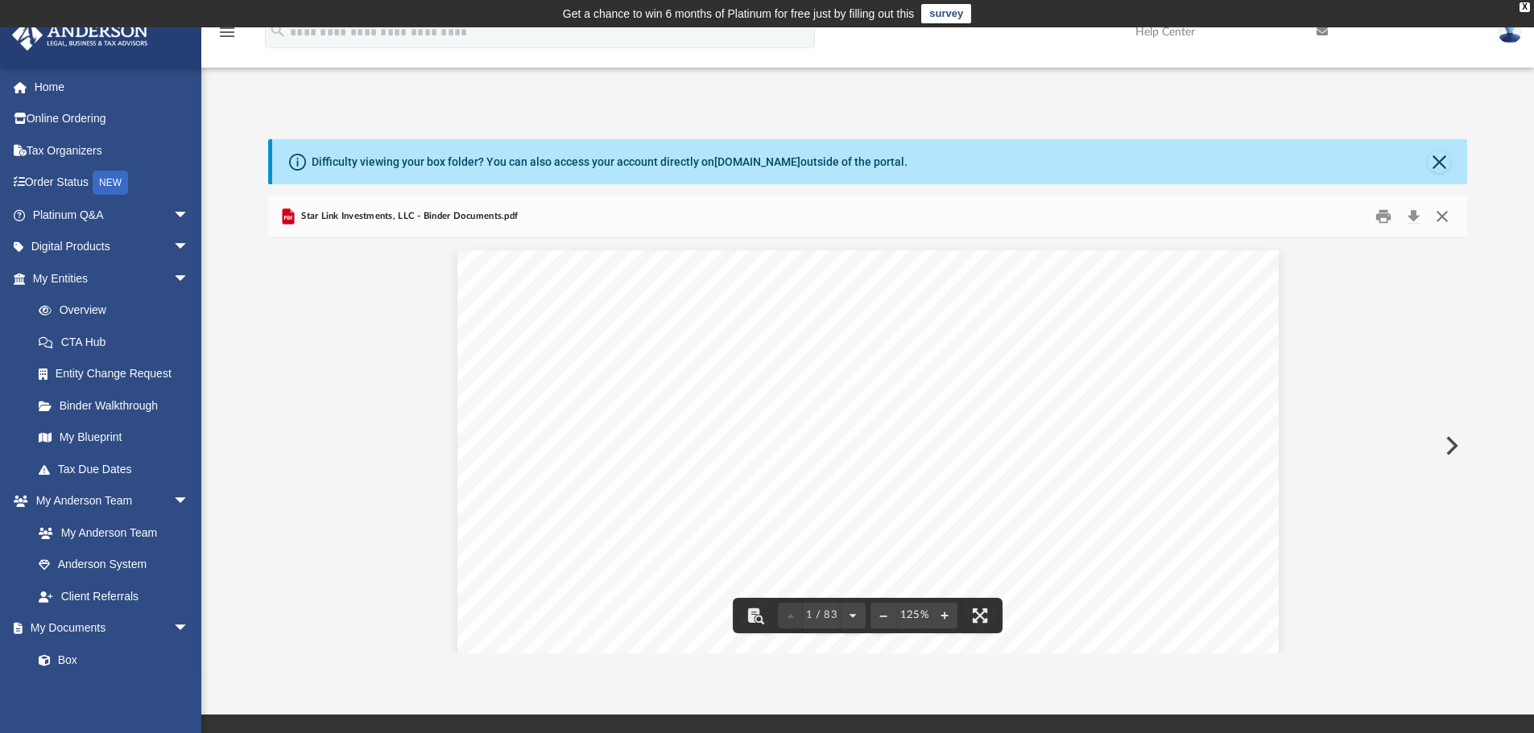
click at [1439, 214] on button "Close" at bounding box center [1441, 216] width 29 height 25
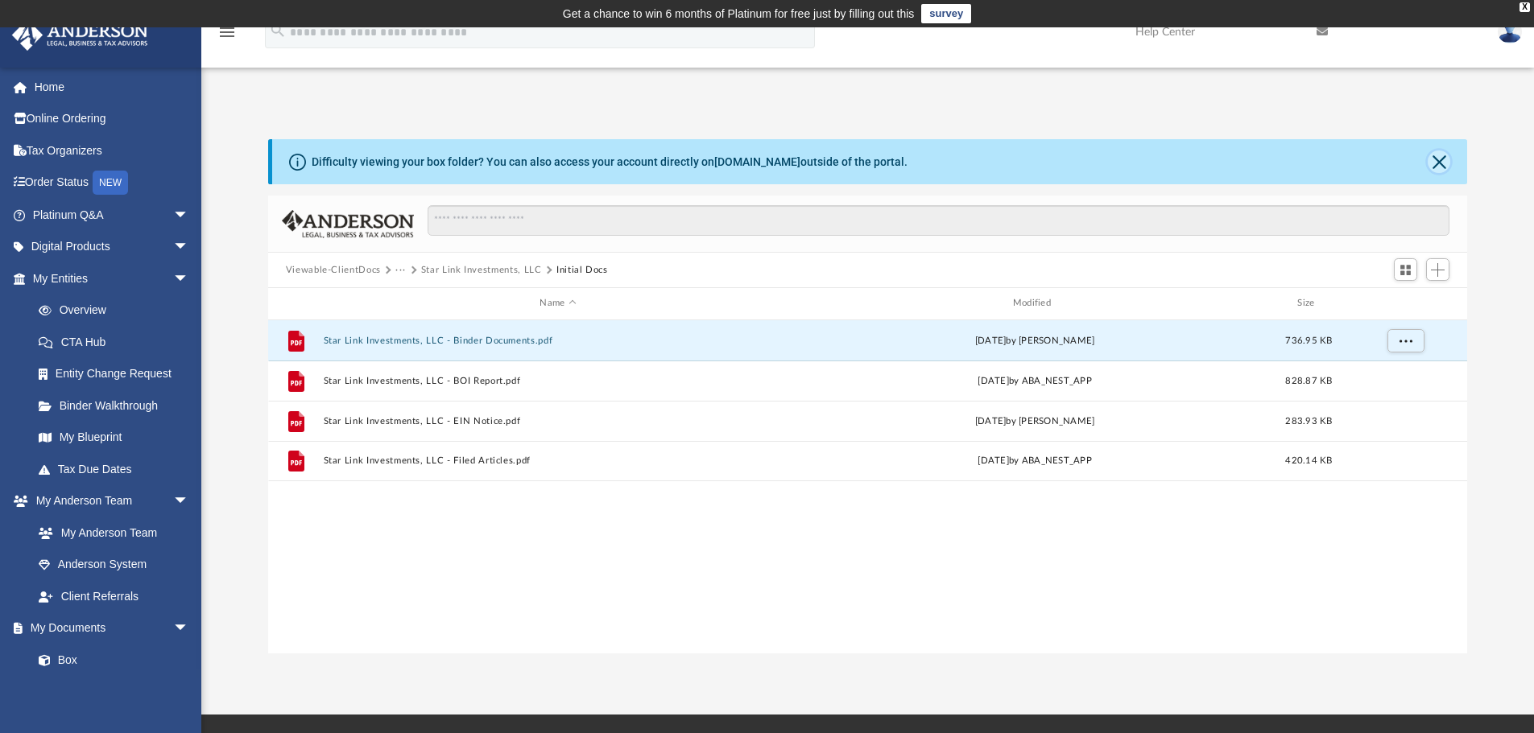
click at [1444, 162] on button "Close" at bounding box center [1438, 162] width 23 height 23
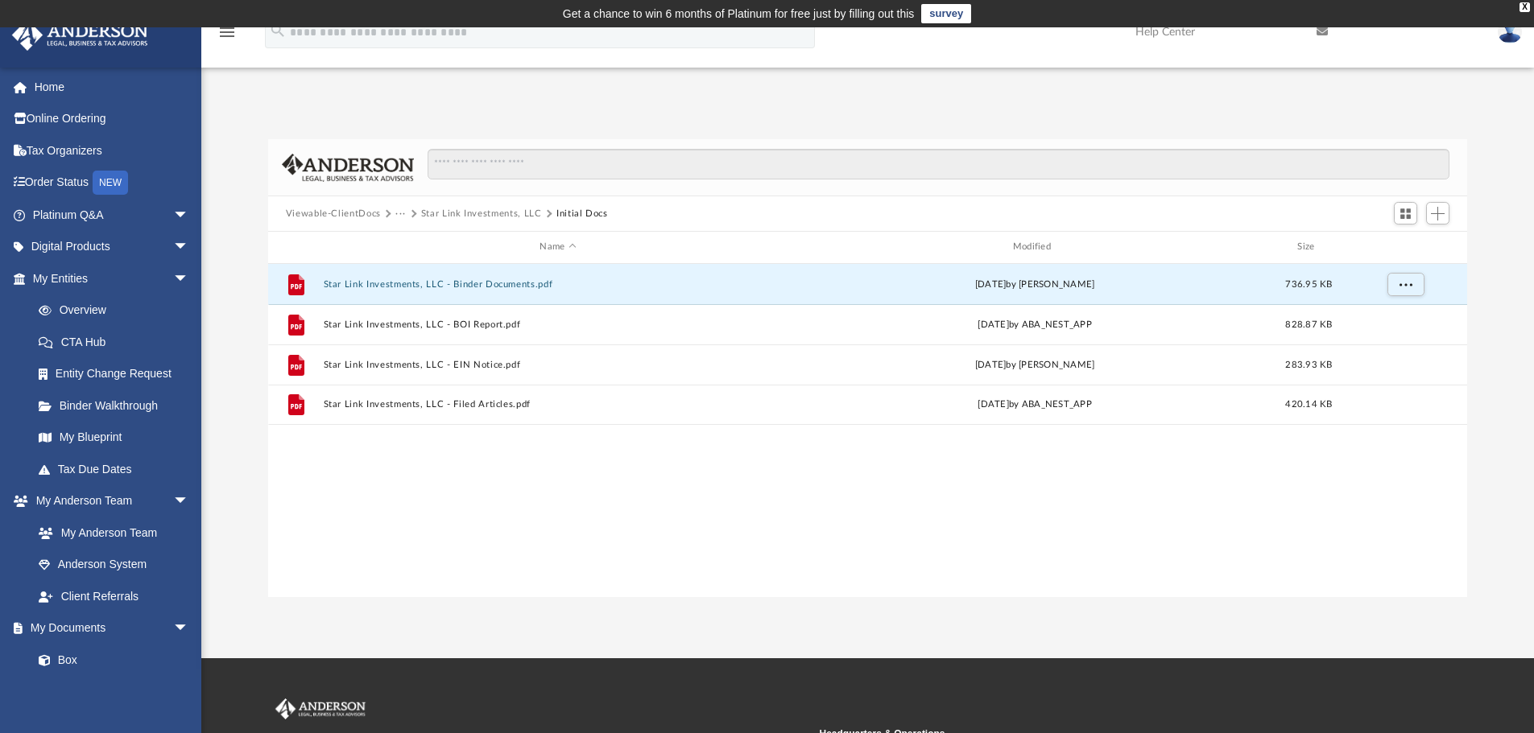
click at [362, 215] on button "Viewable-ClientDocs" at bounding box center [333, 214] width 95 height 14
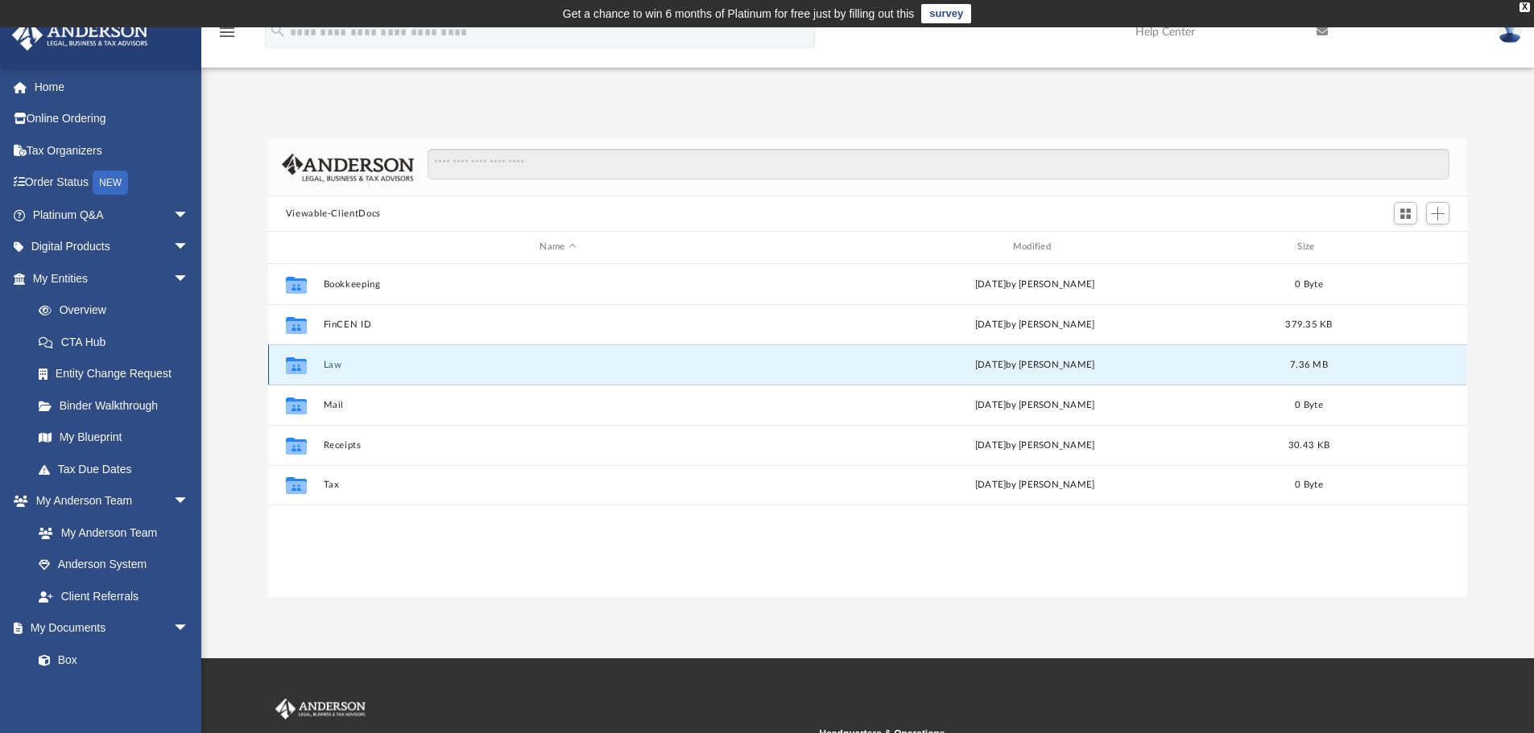
click at [323, 365] on button "Law" at bounding box center [557, 365] width 469 height 10
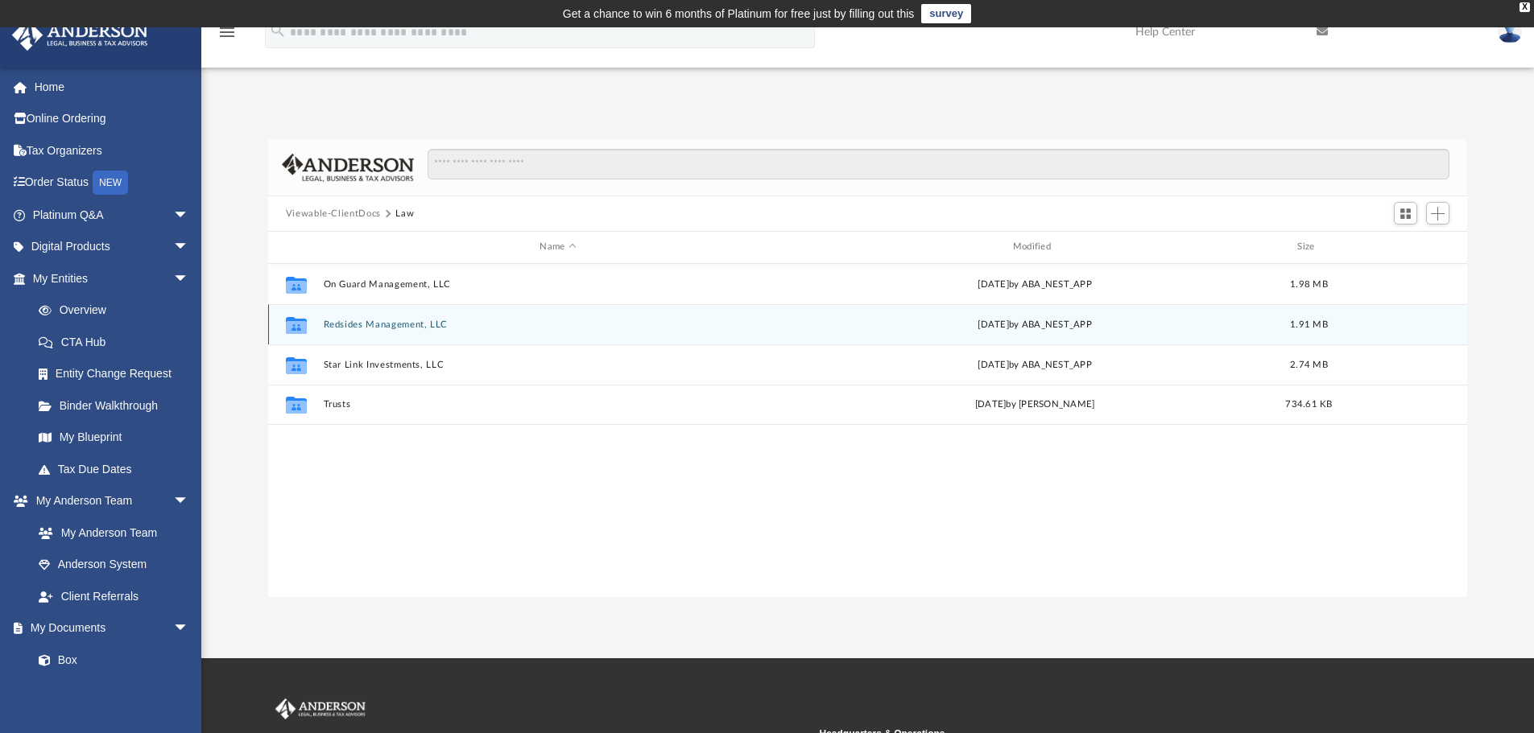
click at [367, 321] on button "Redsides Management, LLC" at bounding box center [557, 325] width 469 height 10
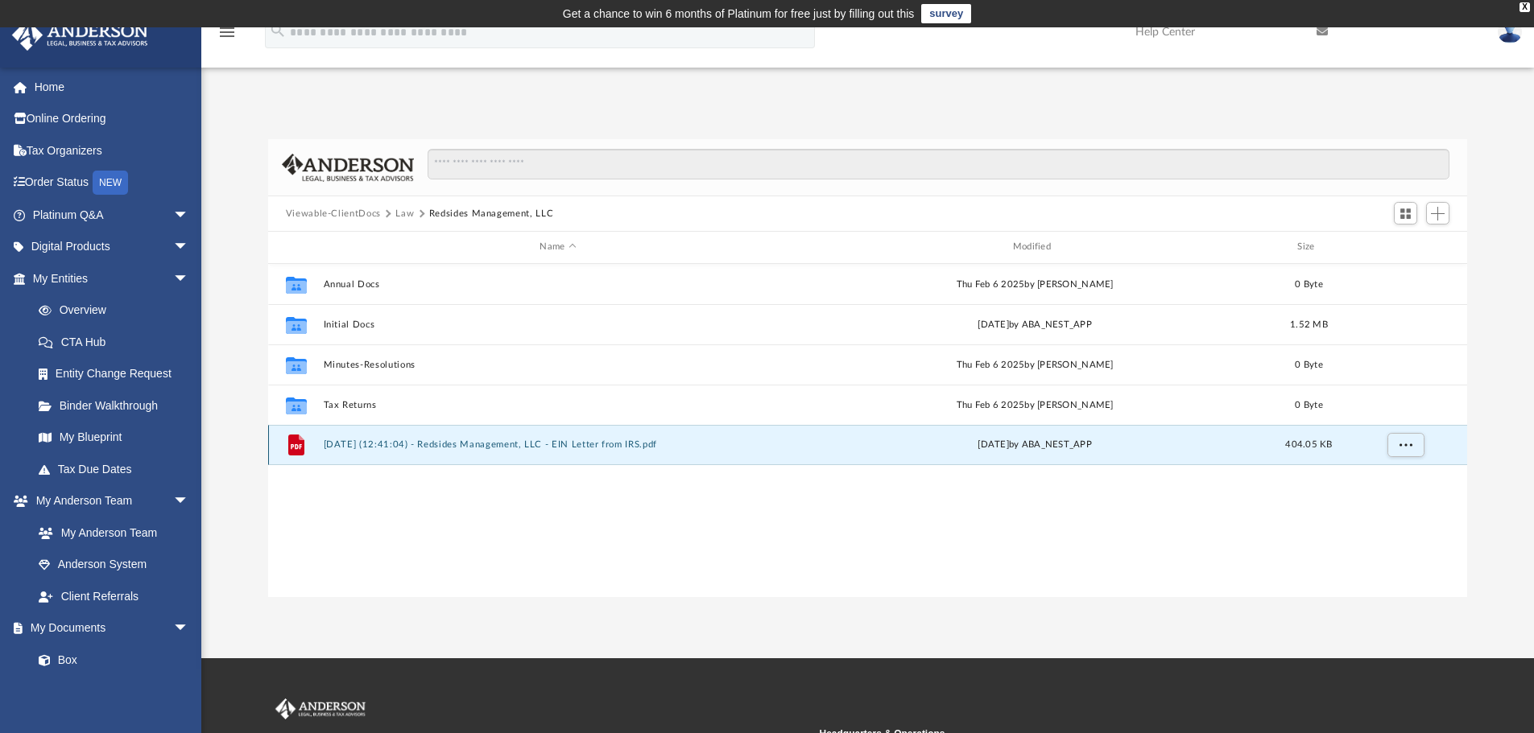
click at [374, 442] on button "2025.02.27 (12:41:04) - Redsides Management, LLC - EIN Letter from IRS.pdf" at bounding box center [557, 445] width 469 height 10
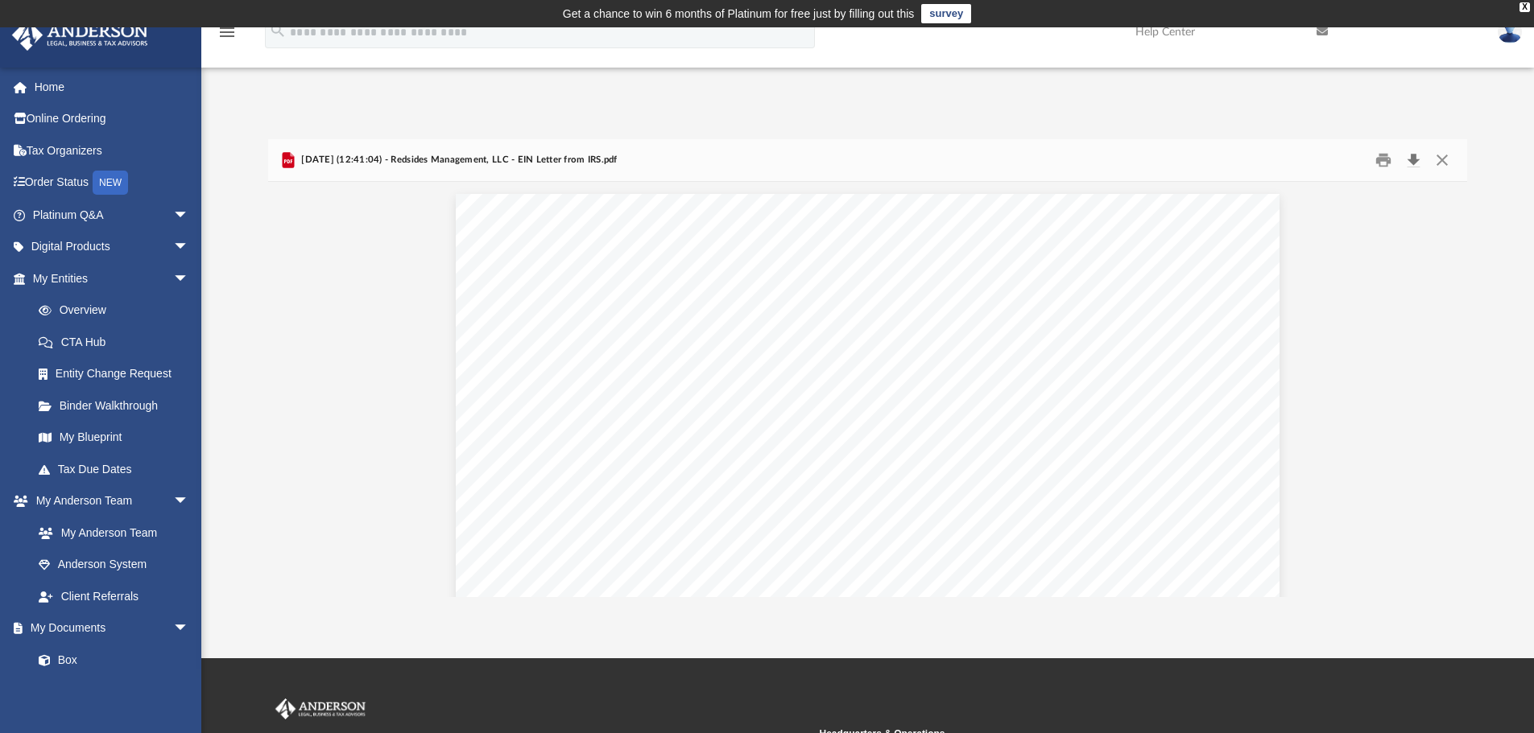
click at [1415, 159] on button "Download" at bounding box center [1412, 160] width 29 height 25
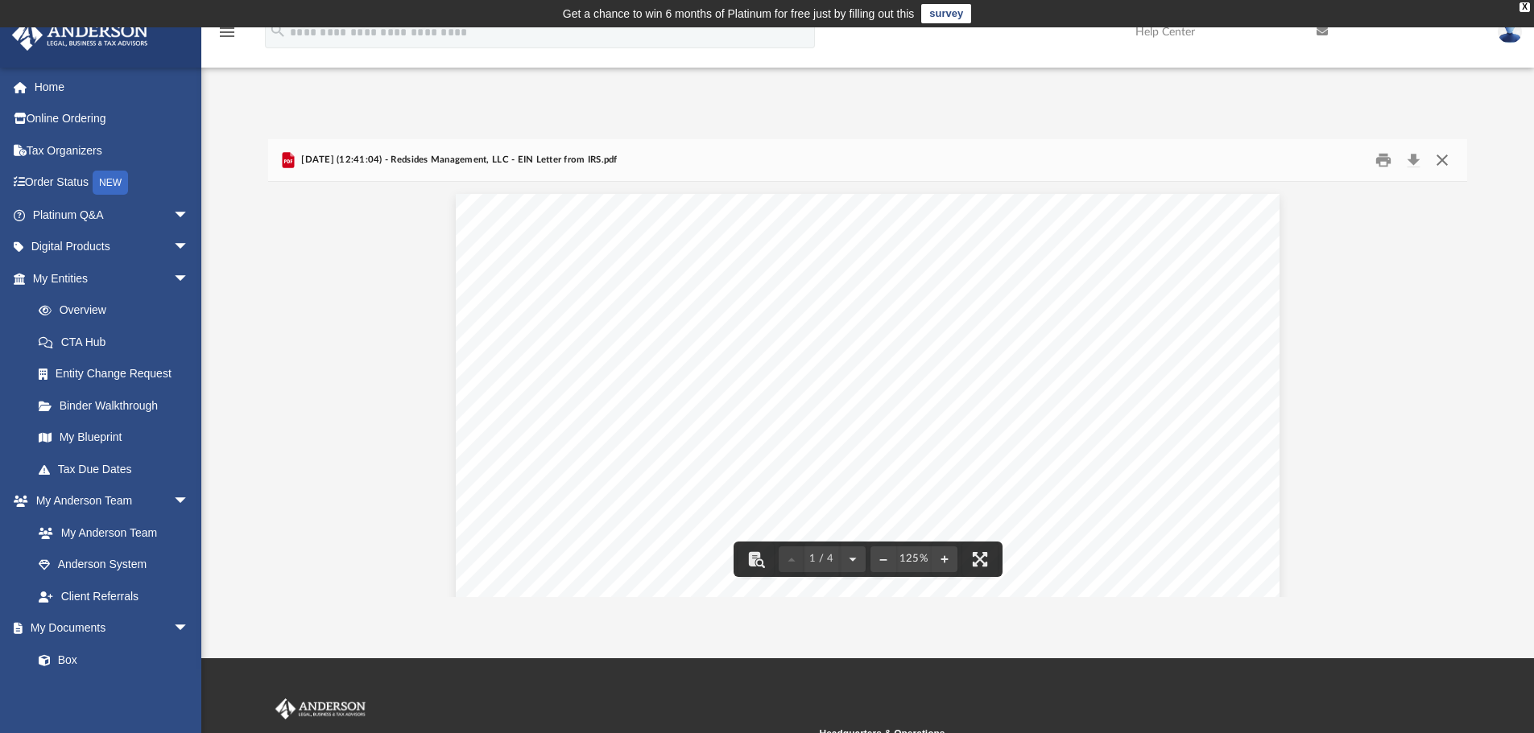
click at [1441, 157] on button "Close" at bounding box center [1441, 160] width 29 height 25
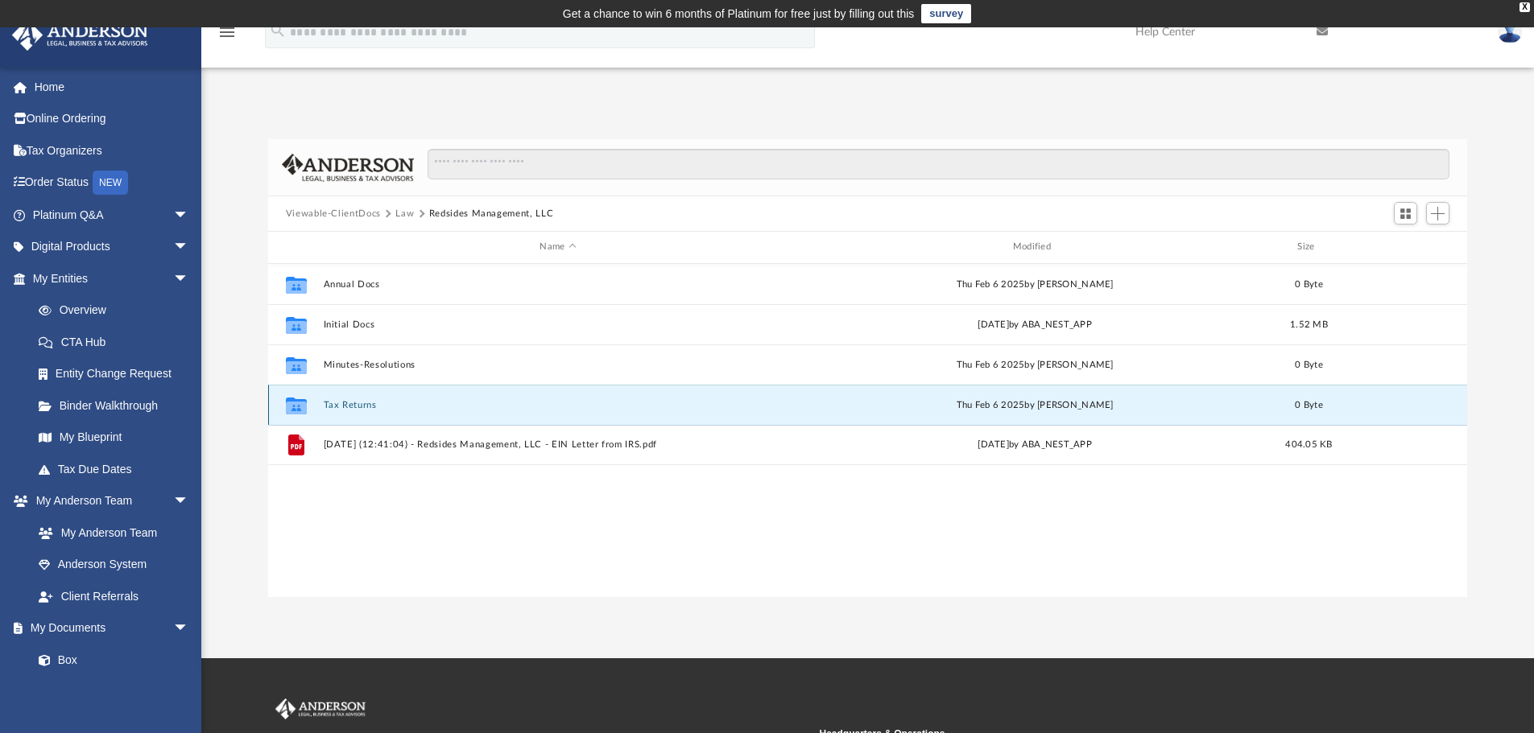
click at [361, 403] on button "Tax Returns" at bounding box center [557, 405] width 469 height 10
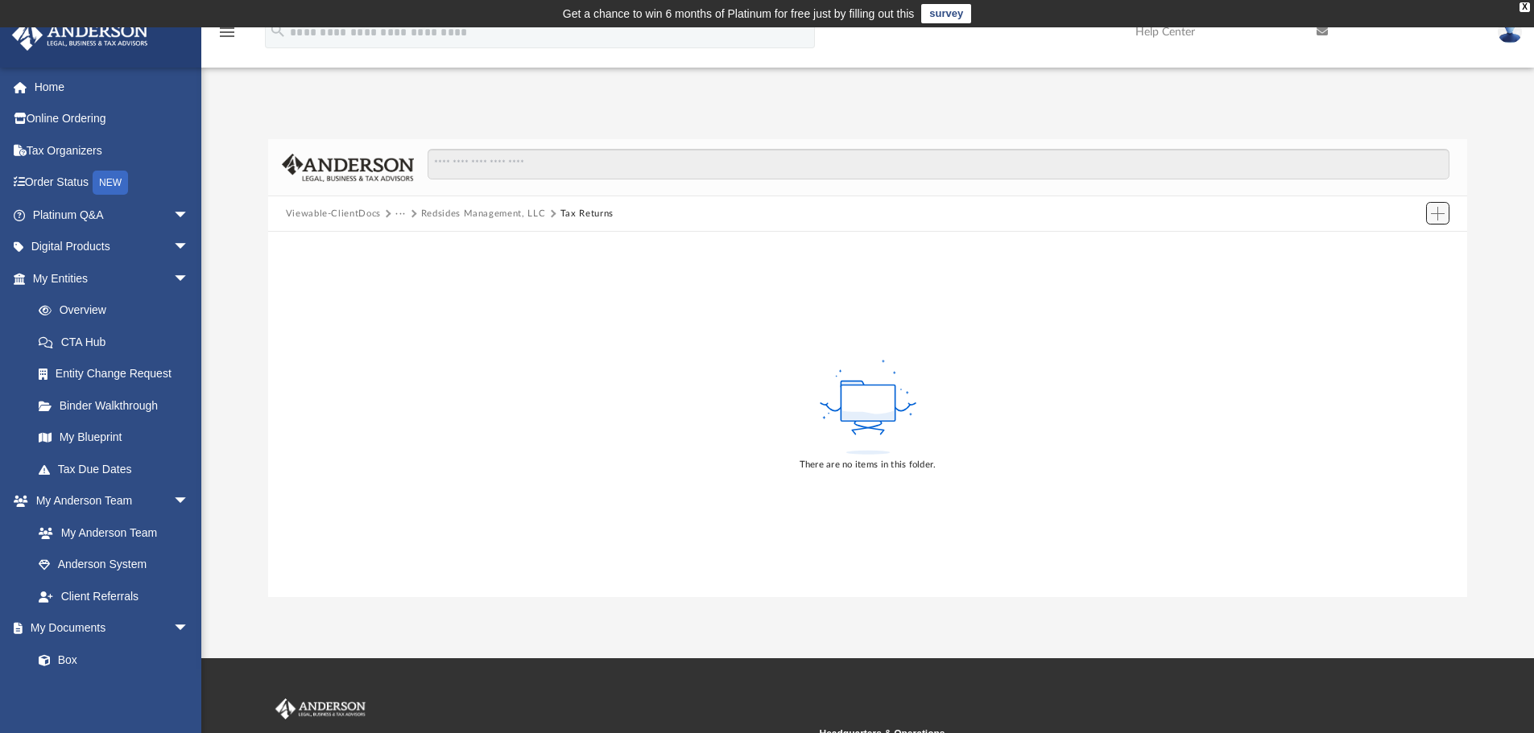
click at [1437, 214] on span "Add" at bounding box center [1438, 214] width 14 height 14
click at [1254, 210] on div "Viewable-ClientDocs ··· Redsides Management, LLC Tax Returns" at bounding box center [868, 213] width 1200 height 35
click at [467, 212] on button "Redsides Management, LLC" at bounding box center [483, 214] width 125 height 14
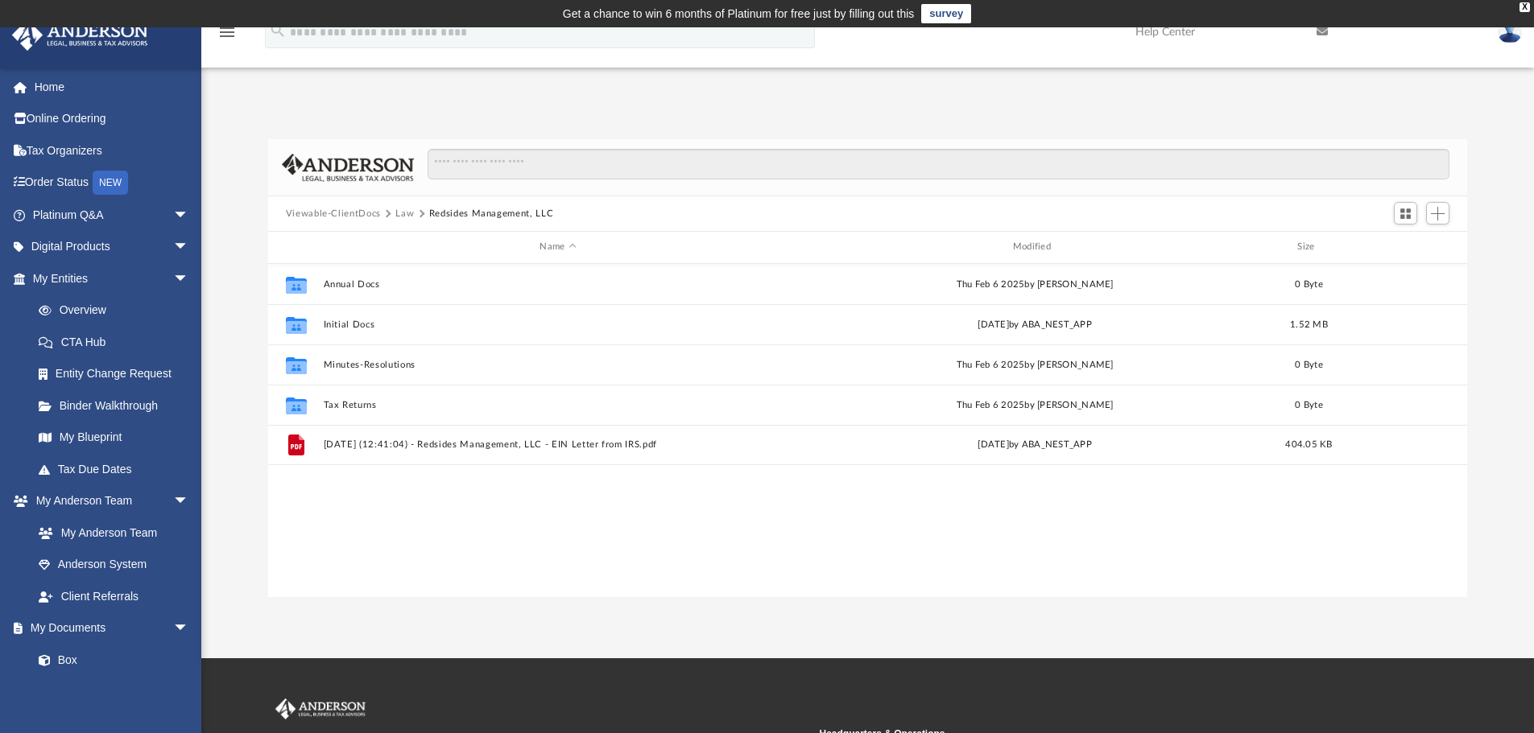
scroll to position [354, 1187]
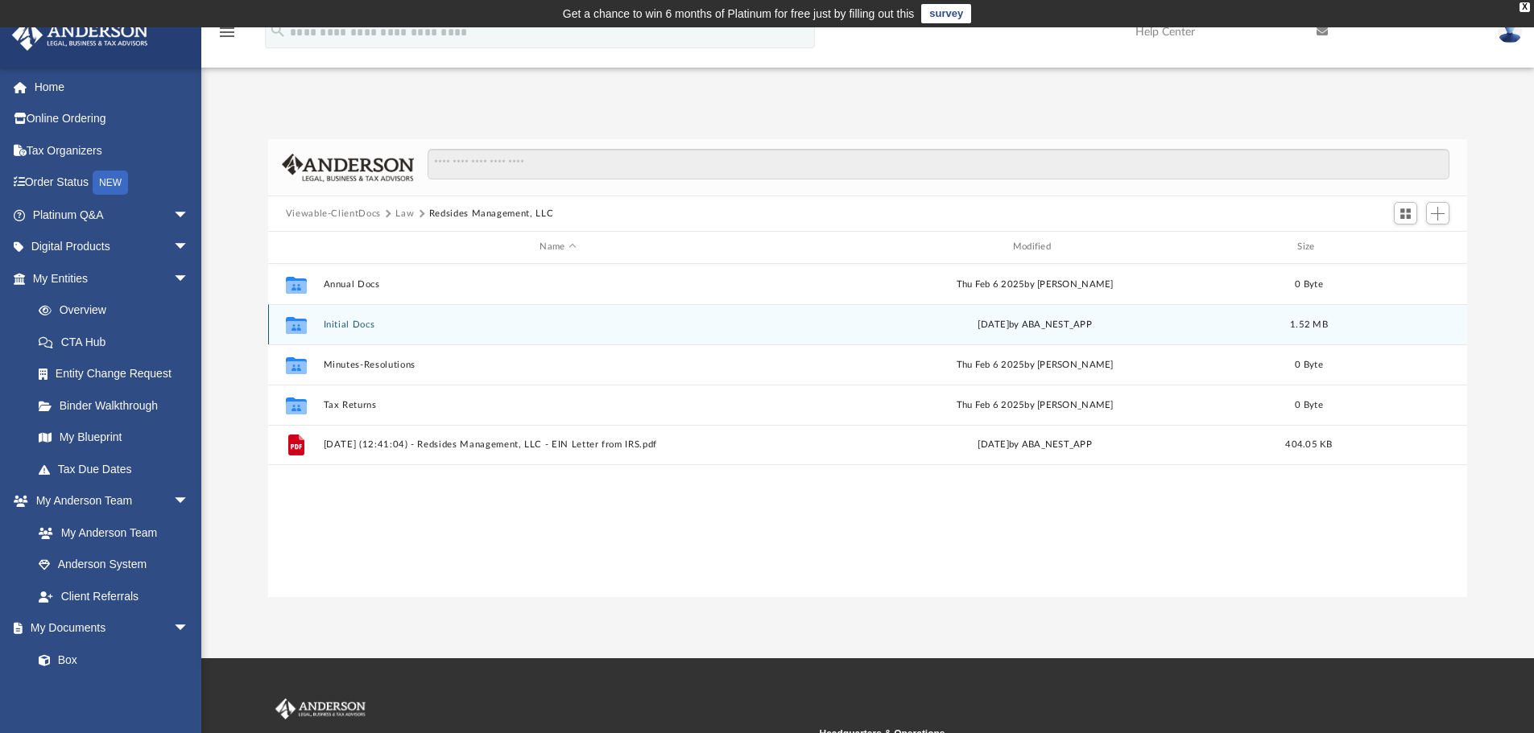
click at [333, 323] on button "Initial Docs" at bounding box center [557, 325] width 469 height 10
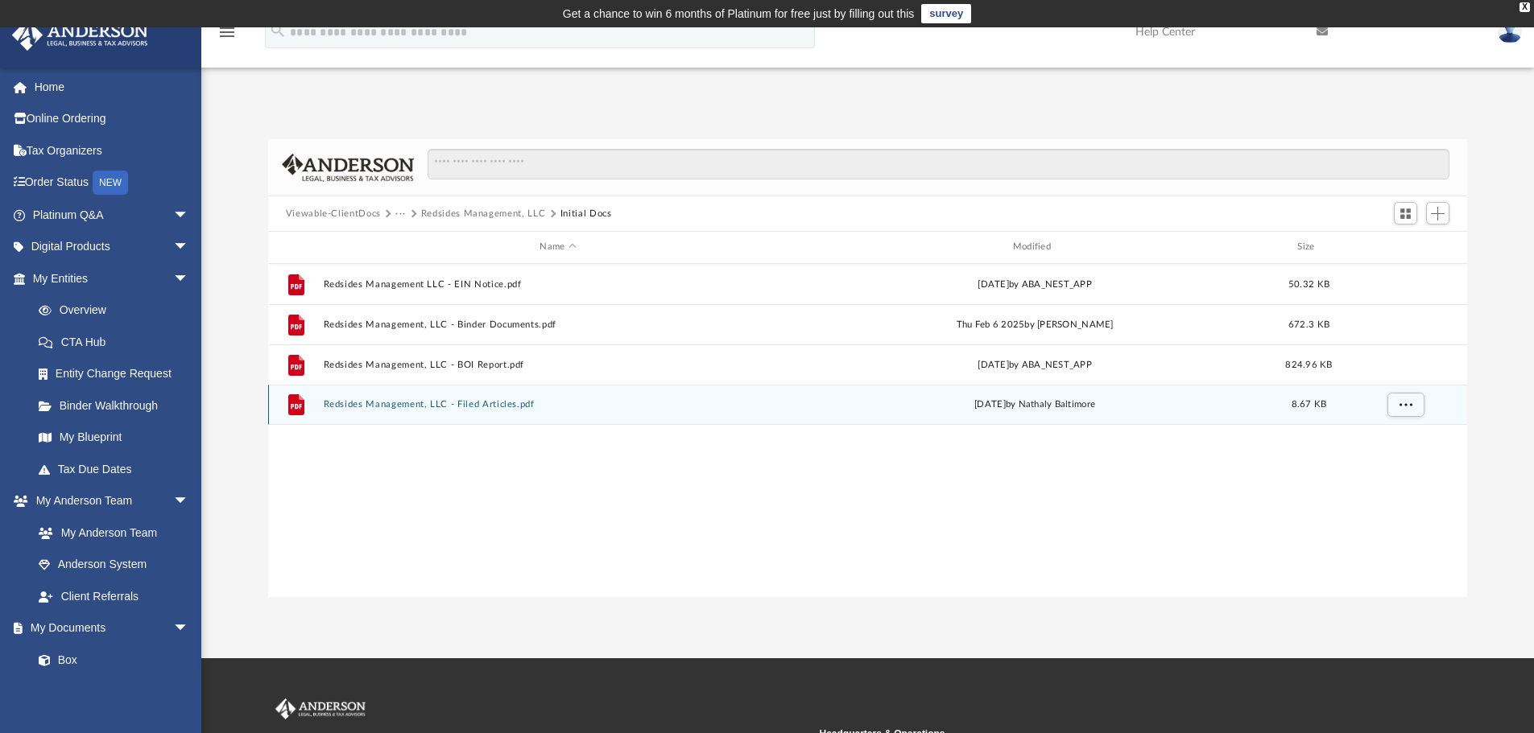
click at [374, 399] on div "File Redsides Management, LLC - Filed Articles.pdf Mon Feb 10 2025 by Nathaly B…" at bounding box center [868, 405] width 1200 height 40
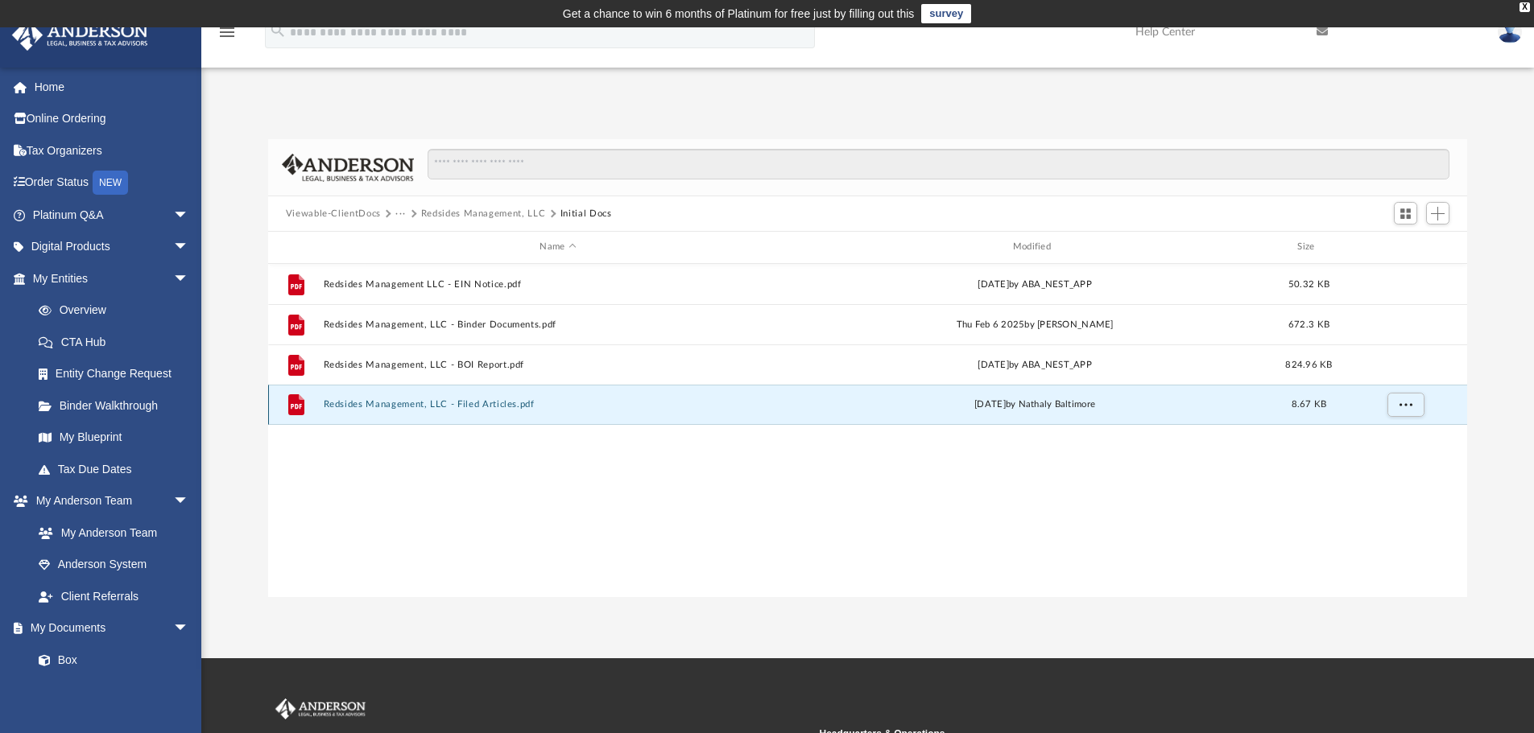
click at [374, 404] on button "Redsides Management, LLC - Filed Articles.pdf" at bounding box center [557, 404] width 469 height 10
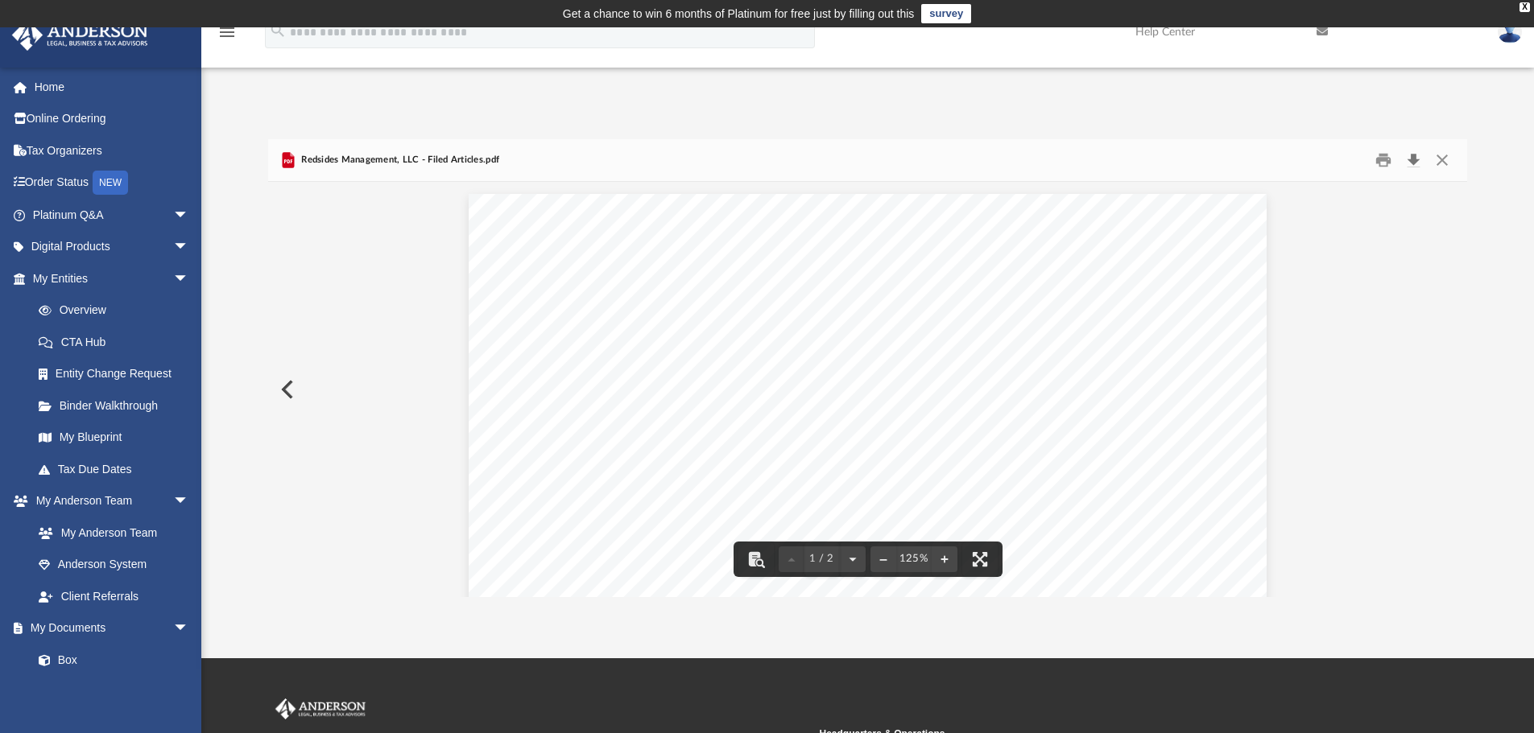
click at [1414, 159] on button "Download" at bounding box center [1412, 160] width 29 height 25
click at [1071, 127] on div "Difficulty viewing your box folder? You can also access your account directly o…" at bounding box center [867, 351] width 1332 height 492
click at [1440, 155] on button "Close" at bounding box center [1441, 160] width 29 height 25
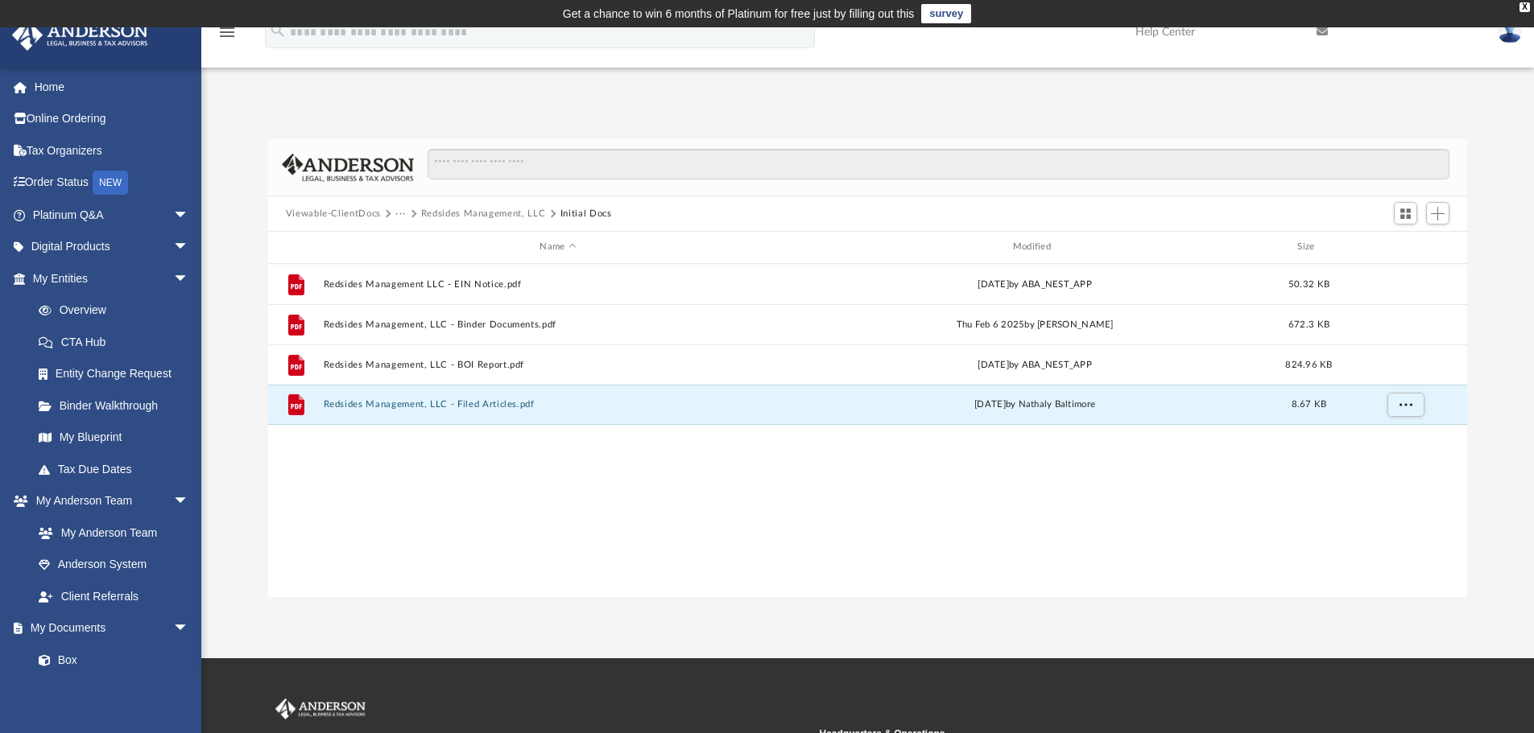
click at [349, 211] on button "Viewable-ClientDocs" at bounding box center [333, 214] width 95 height 14
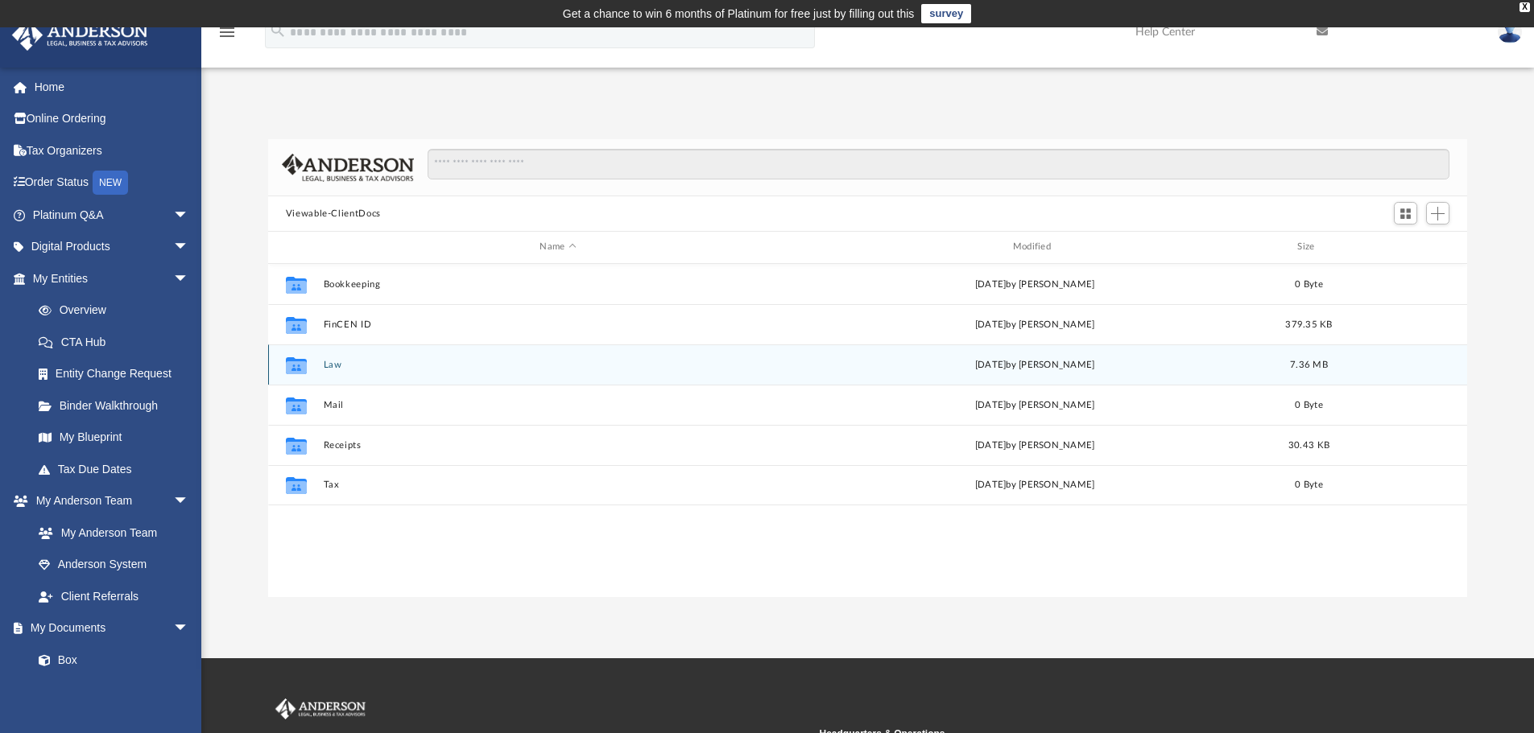
click at [324, 365] on button "Law" at bounding box center [557, 365] width 469 height 10
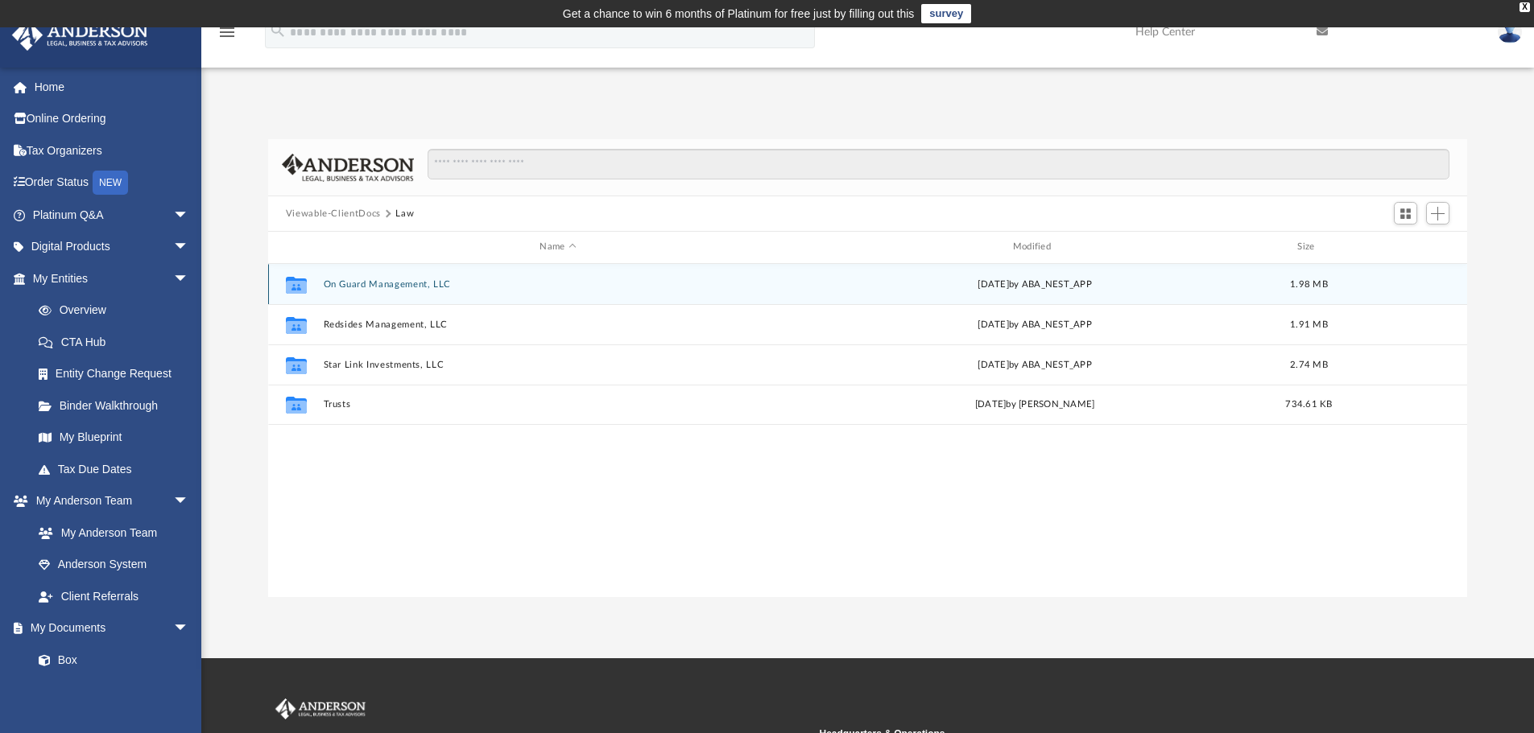
click at [370, 284] on button "On Guard Management, LLC" at bounding box center [557, 284] width 469 height 10
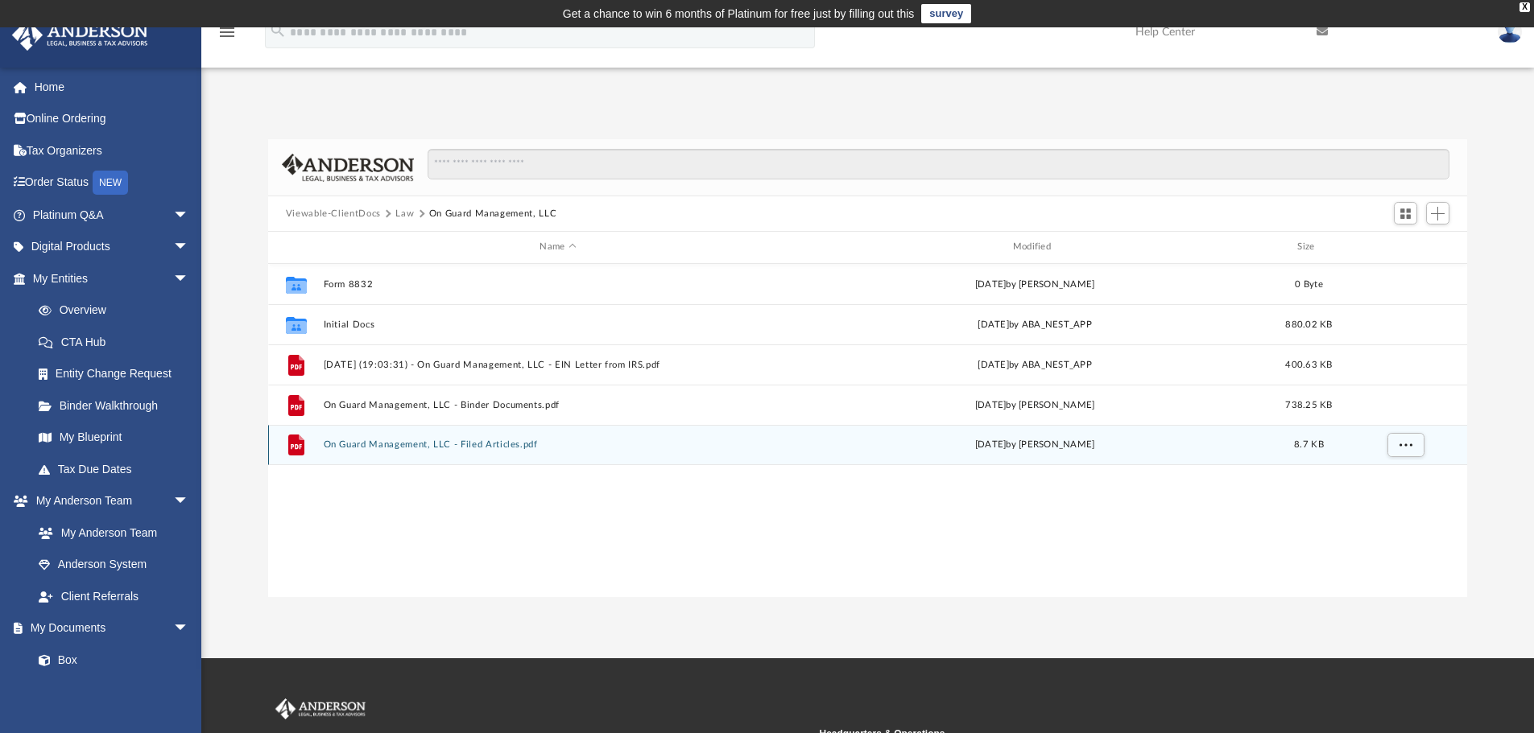
click at [361, 439] on div "File On Guard Management, LLC - Filed Articles.pdf Tue Jan 21 2025 by Jasmine G…" at bounding box center [868, 445] width 1200 height 40
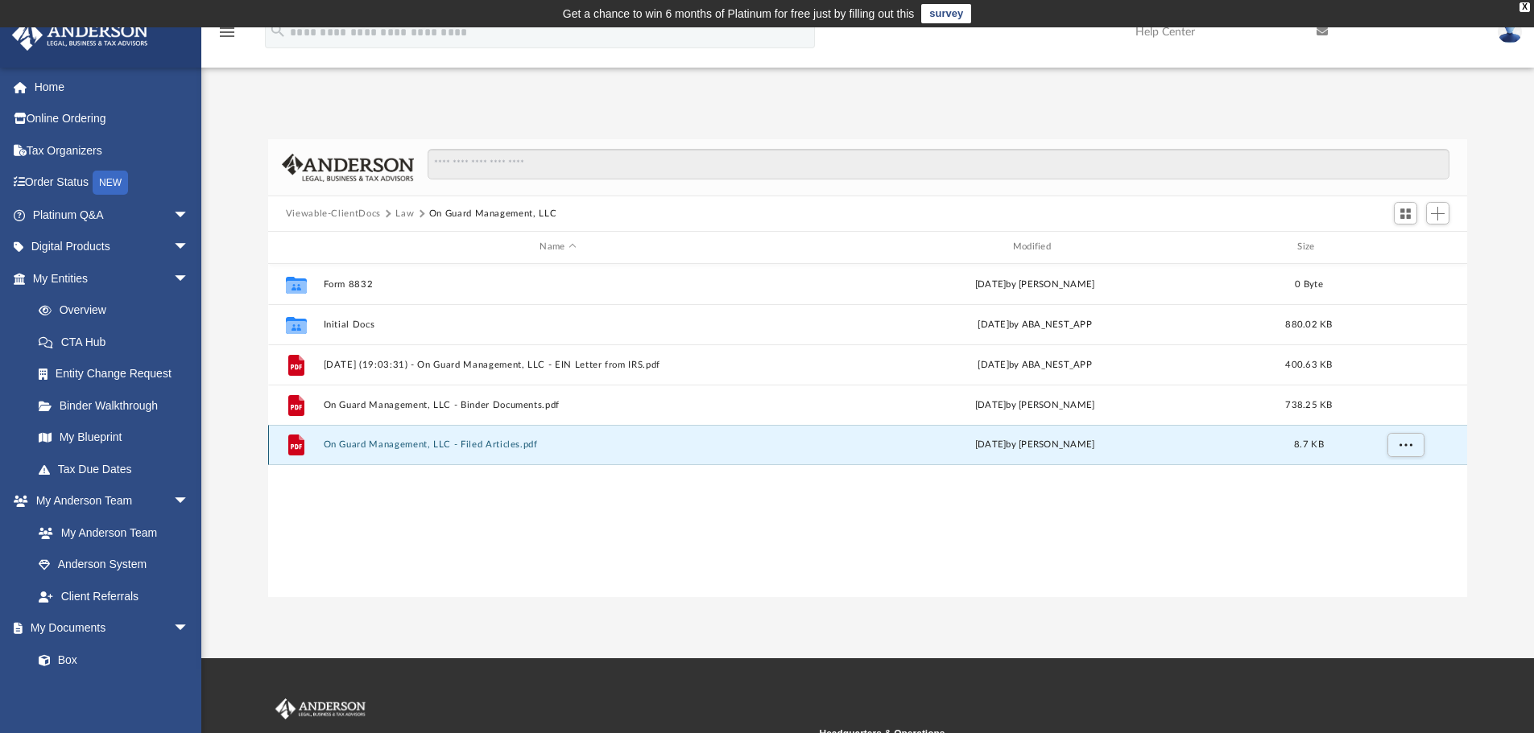
click at [361, 444] on button "On Guard Management, LLC - Filed Articles.pdf" at bounding box center [557, 445] width 469 height 10
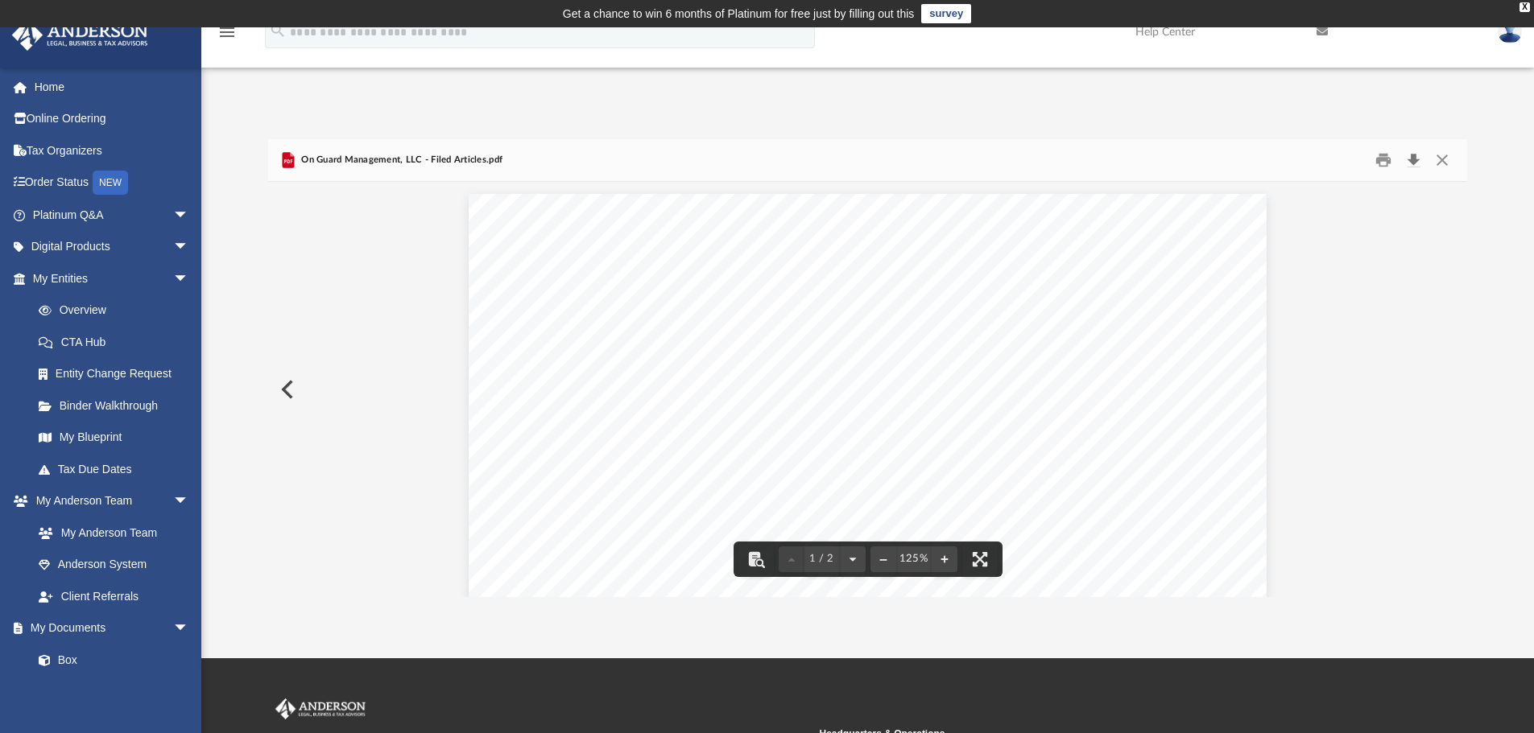
click at [1411, 159] on button "Download" at bounding box center [1412, 160] width 29 height 25
click at [1113, 142] on div "On Guard Management, LLC - Filed Articles.pdf" at bounding box center [868, 160] width 1200 height 43
click at [290, 386] on button "Preview" at bounding box center [285, 389] width 35 height 45
click at [284, 388] on button "Preview" at bounding box center [285, 389] width 35 height 45
click at [1413, 159] on button "Download" at bounding box center [1412, 160] width 29 height 25
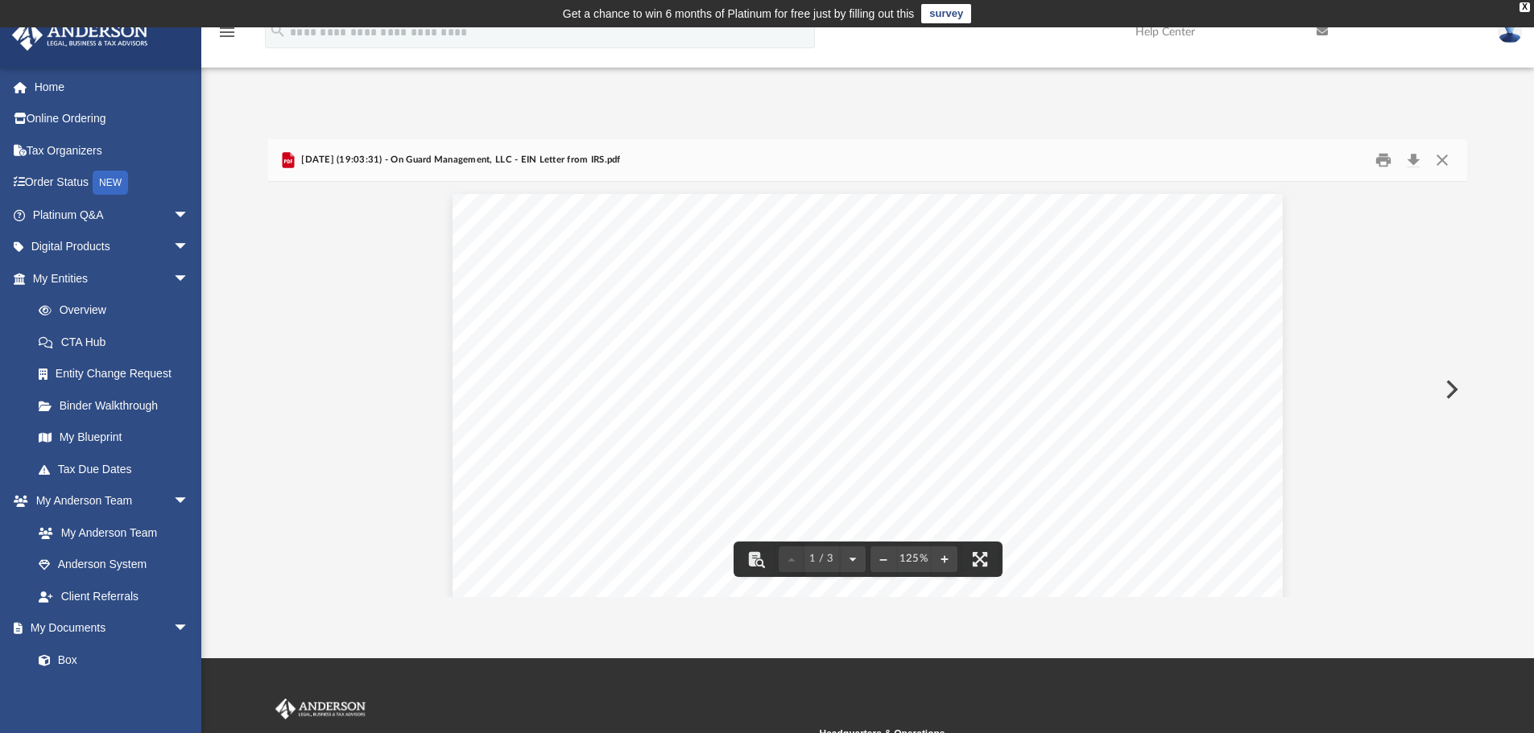
click at [634, 109] on div "Difficulty viewing your box folder? You can also access your account directly o…" at bounding box center [867, 351] width 1332 height 492
click at [1443, 161] on button "Close" at bounding box center [1441, 160] width 29 height 25
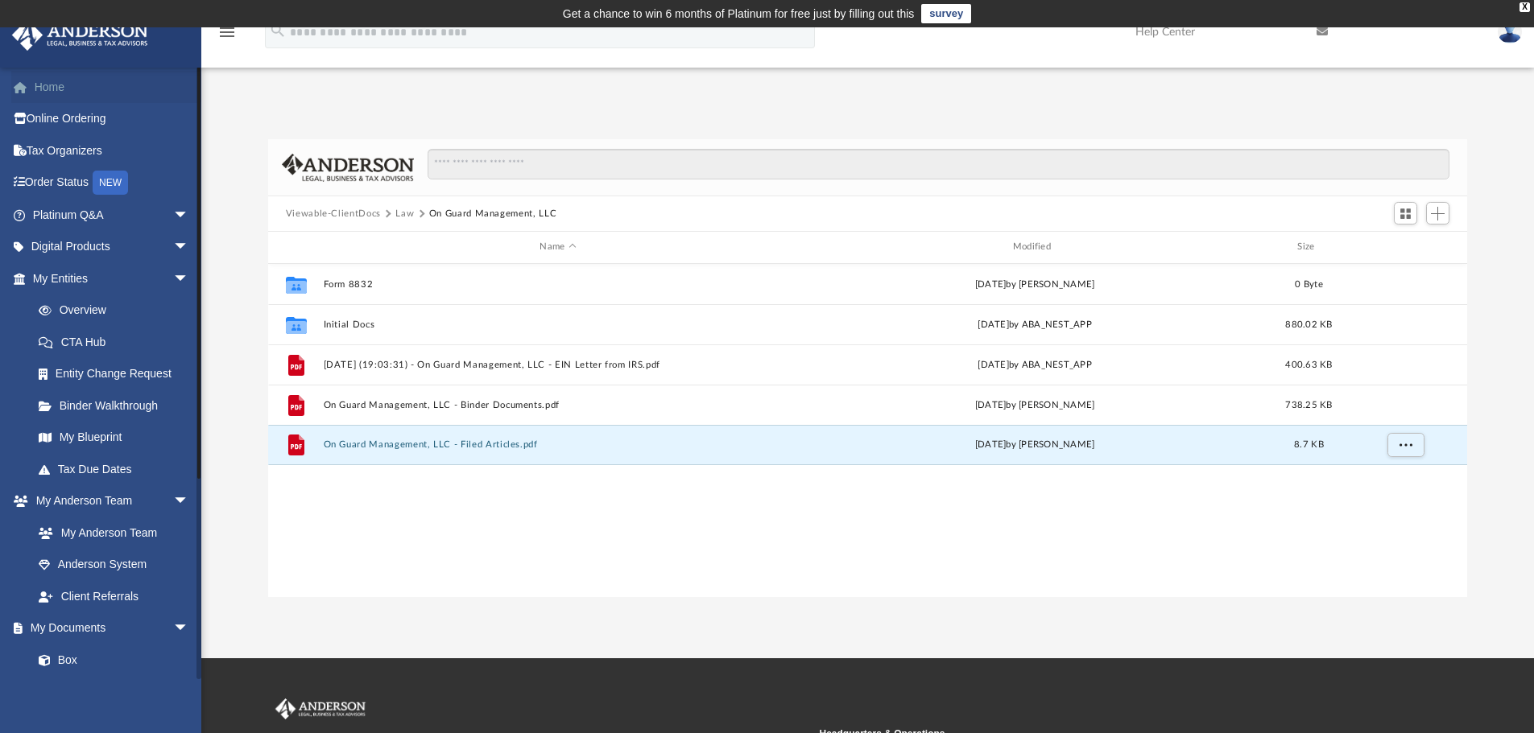
click at [42, 83] on link "Home" at bounding box center [112, 87] width 202 height 32
